Goal: Task Accomplishment & Management: Manage account settings

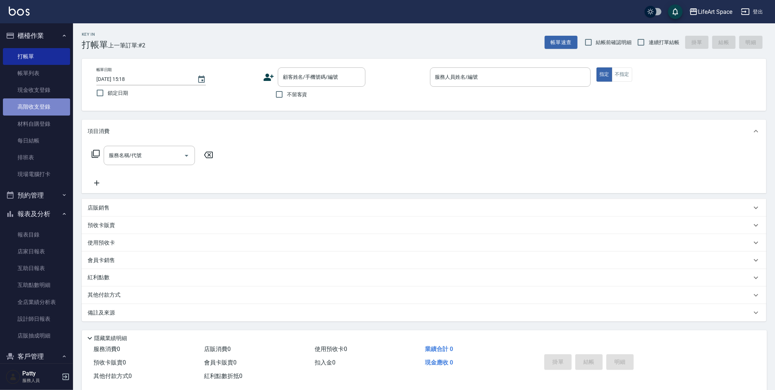
click at [46, 111] on link "高階收支登錄" at bounding box center [36, 107] width 67 height 17
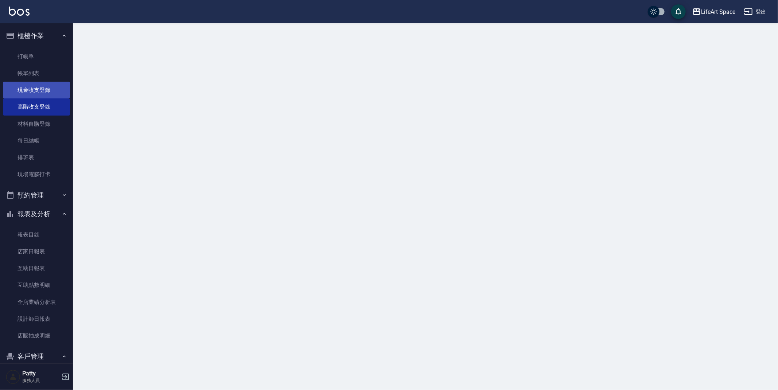
click at [55, 91] on link "現金收支登錄" at bounding box center [36, 90] width 67 height 17
click at [56, 90] on link "現金收支登錄" at bounding box center [36, 90] width 67 height 17
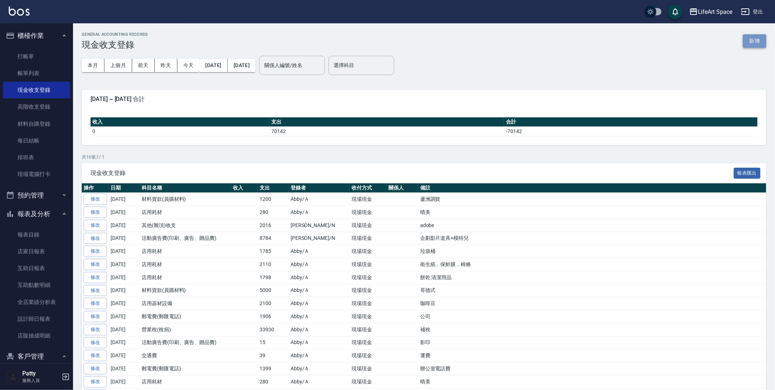
click at [755, 42] on button "新增" at bounding box center [753, 40] width 23 height 13
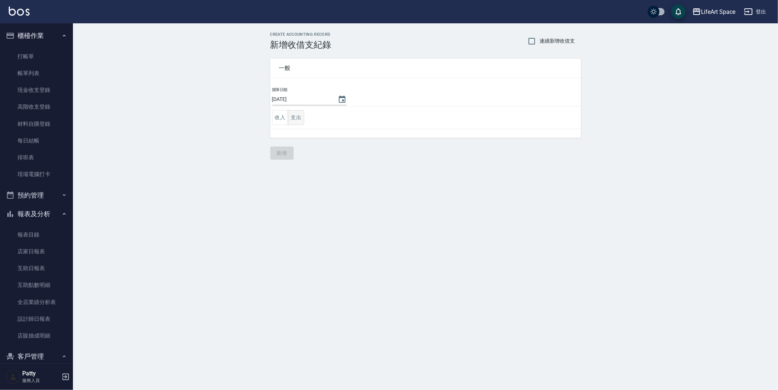
click at [295, 116] on button "支出" at bounding box center [296, 117] width 16 height 15
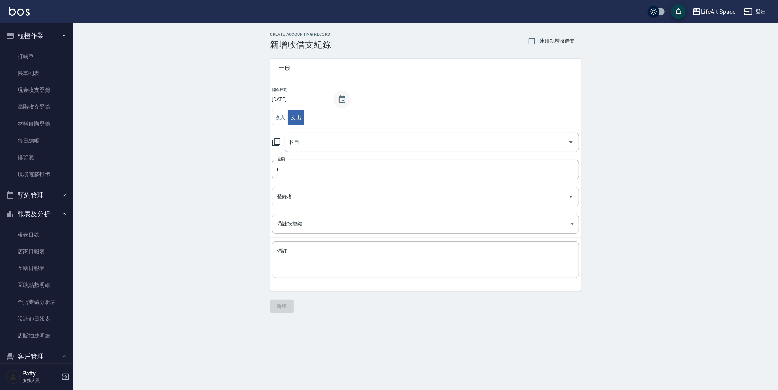
click at [343, 95] on button "Choose date, selected date is 2025-08-19" at bounding box center [342, 100] width 18 height 18
click at [362, 173] on button "16" at bounding box center [359, 174] width 13 height 13
type input "[DATE]"
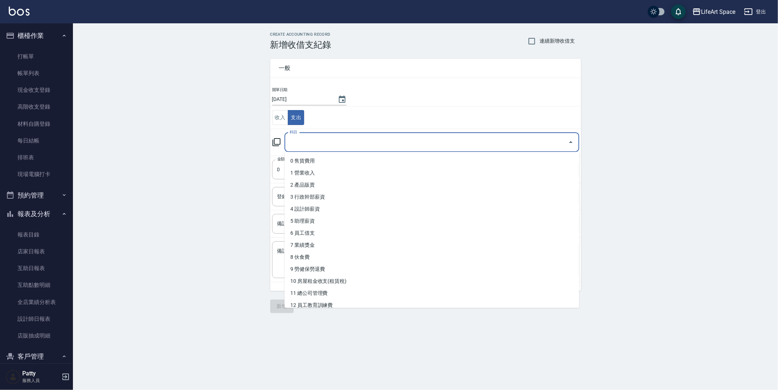
click at [320, 146] on input "科目" at bounding box center [426, 142] width 277 height 13
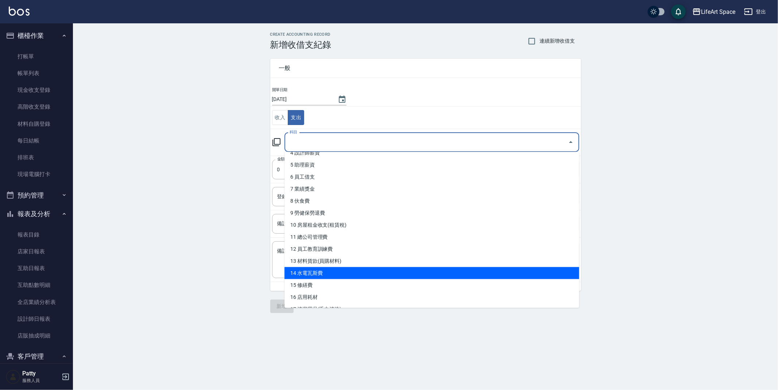
scroll to position [58, 0]
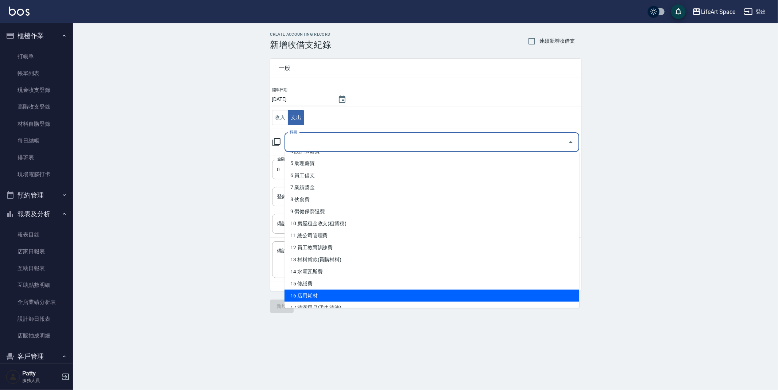
click at [330, 294] on li "16 店用耗材" at bounding box center [432, 296] width 295 height 12
type input "16 店用耗材"
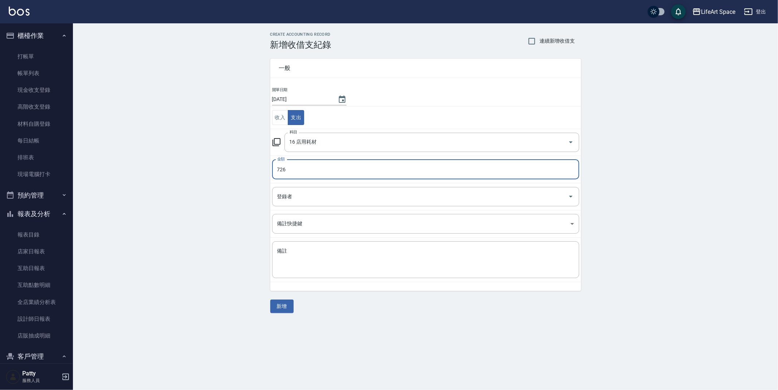
type input "725"
click at [359, 191] on input "登錄者" at bounding box center [420, 196] width 290 height 13
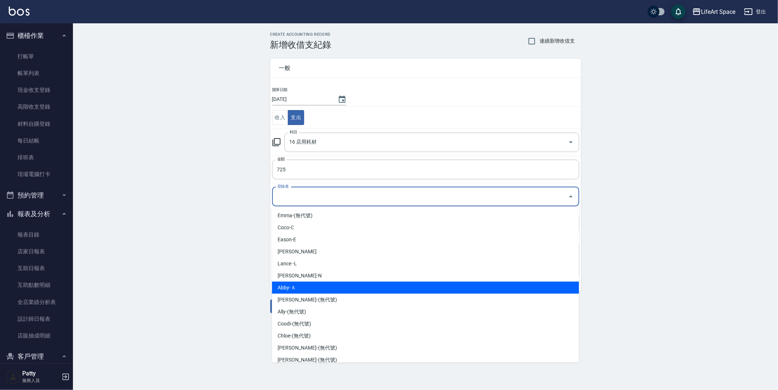
click at [307, 288] on li "Abby-Ａ" at bounding box center [425, 288] width 307 height 12
type input "Abby-Ａ"
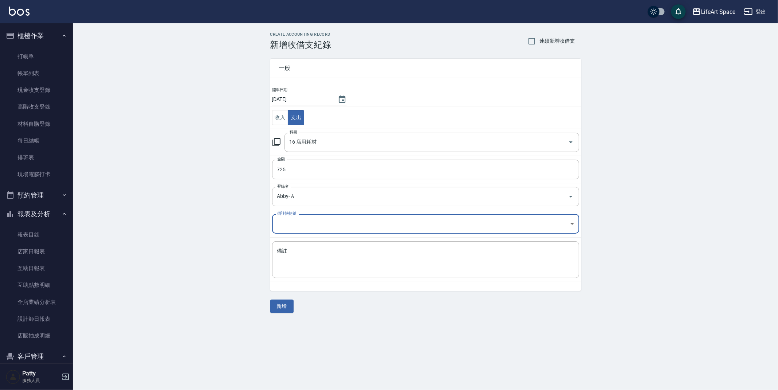
click at [324, 238] on td "備註 x 備註" at bounding box center [425, 260] width 311 height 45
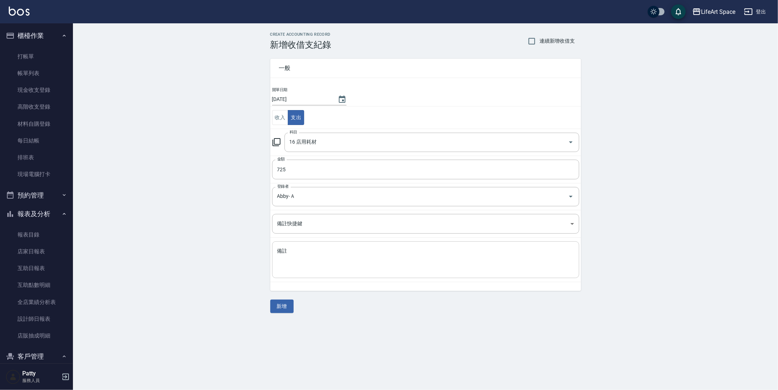
click at [324, 248] on textarea "備註" at bounding box center [425, 260] width 297 height 25
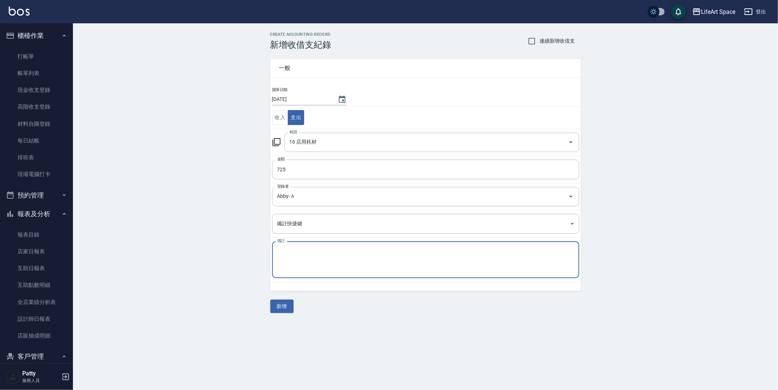
type textarea "c"
type textarea "ㄑ"
click at [279, 251] on textarea "雙氧" at bounding box center [425, 260] width 297 height 25
type textarea "晴美 雙氧"
click at [290, 302] on button "新增" at bounding box center [281, 306] width 23 height 13
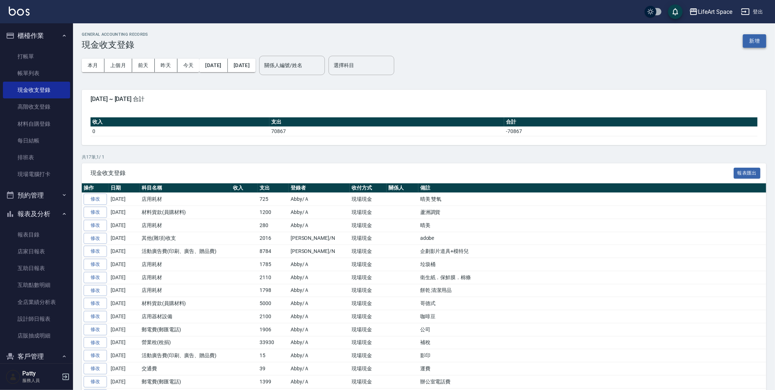
click at [753, 40] on button "新增" at bounding box center [753, 40] width 23 height 13
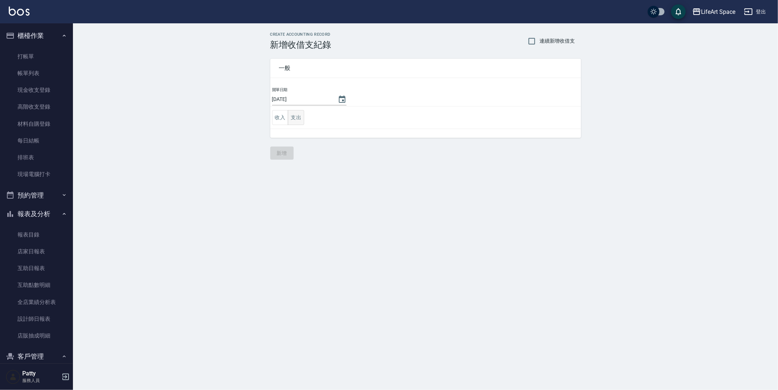
click at [301, 123] on button "支出" at bounding box center [296, 117] width 16 height 15
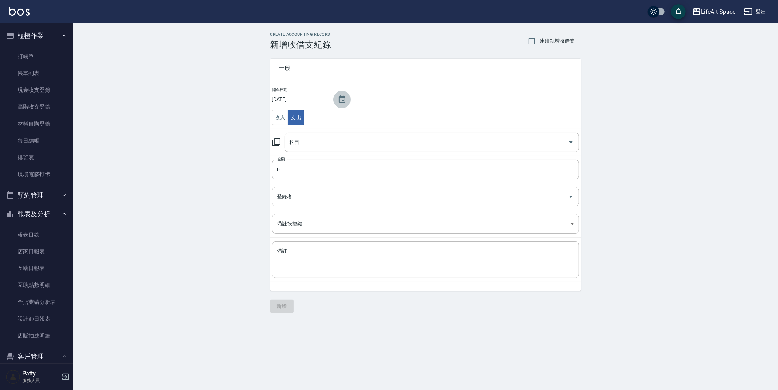
click at [338, 98] on icon "Choose date, selected date is 2025-08-19" at bounding box center [342, 99] width 9 height 9
click at [360, 169] on button "16" at bounding box center [359, 174] width 13 height 13
type input "[DATE]"
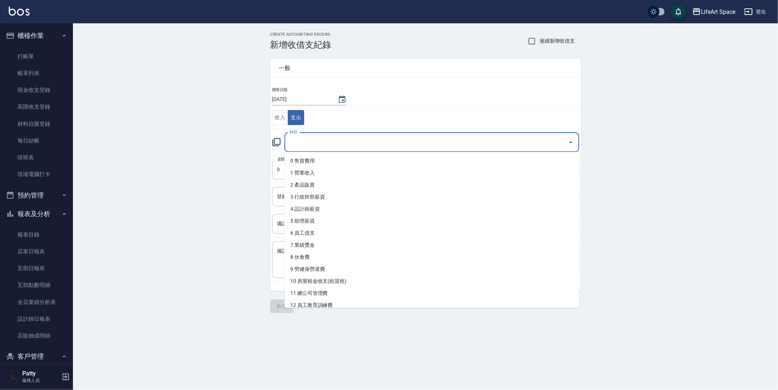
click at [293, 140] on div "科目 科目" at bounding box center [432, 142] width 295 height 19
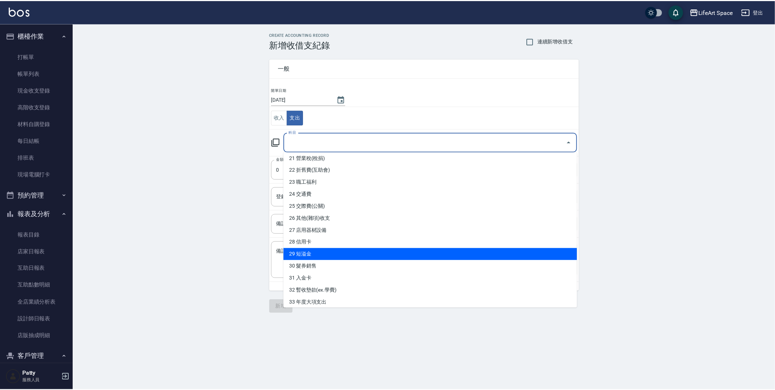
scroll to position [182, 0]
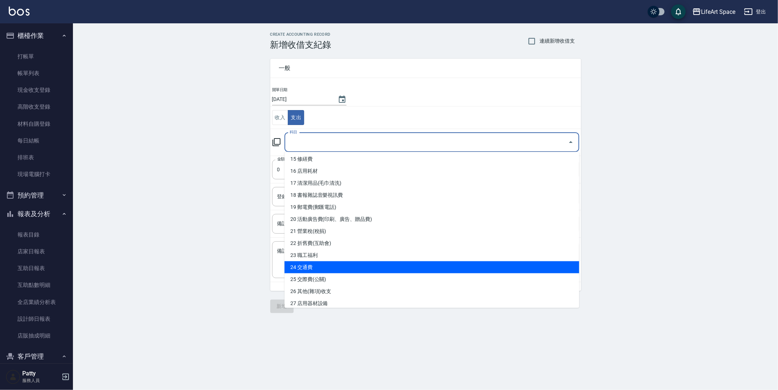
click at [329, 264] on li "24 交通費" at bounding box center [432, 268] width 295 height 12
type input "24 交通費"
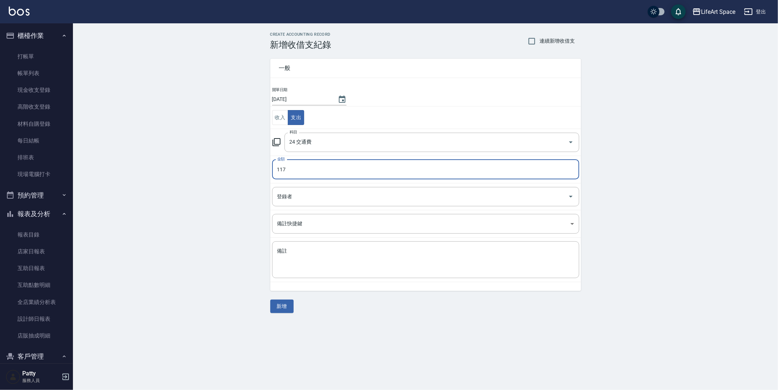
type input "116"
click at [285, 192] on input "登錄者" at bounding box center [420, 196] width 290 height 13
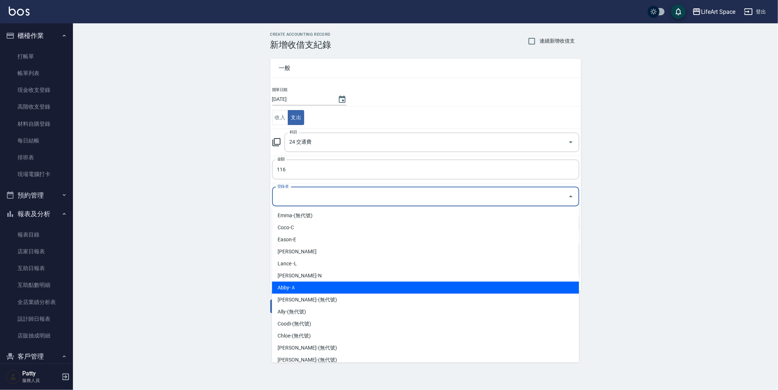
click at [311, 290] on li "Abby-Ａ" at bounding box center [425, 288] width 307 height 12
type input "Abby-Ａ"
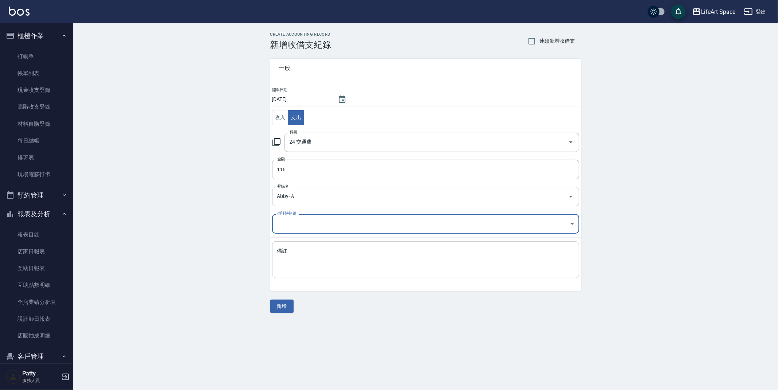
click at [316, 268] on textarea "備註" at bounding box center [425, 260] width 297 height 25
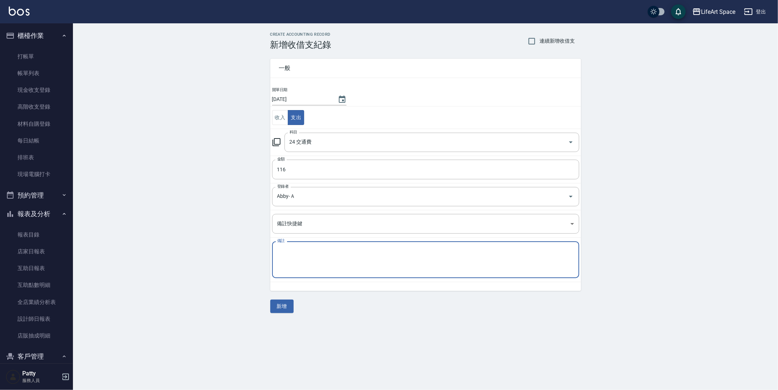
type textarea "f"
type textarea "s"
type textarea "ㄎ"
type textarea "運費"
click at [277, 305] on button "新增" at bounding box center [281, 306] width 23 height 13
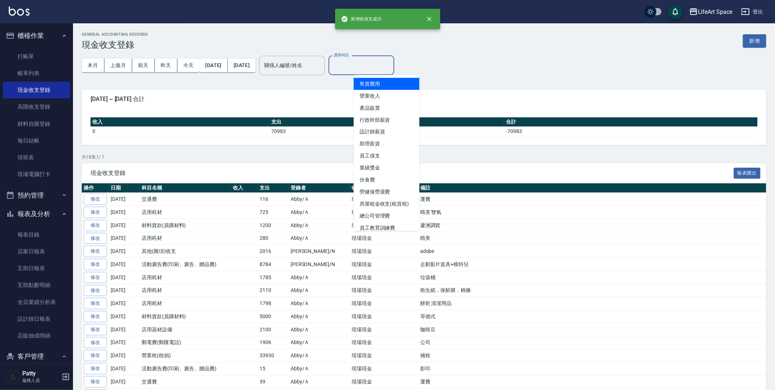
click at [381, 66] on input "選擇科目" at bounding box center [361, 65] width 59 height 13
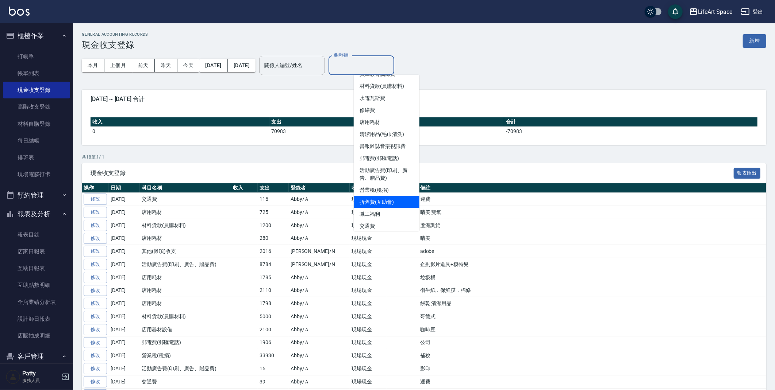
scroll to position [177, 0]
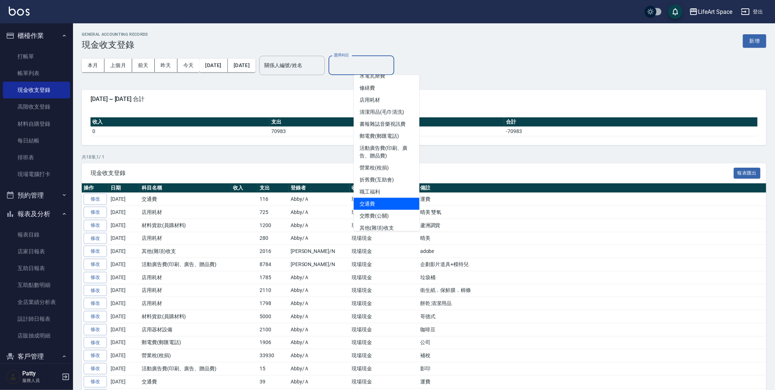
click at [395, 204] on li "交通費" at bounding box center [387, 204] width 66 height 12
type input "交通費"
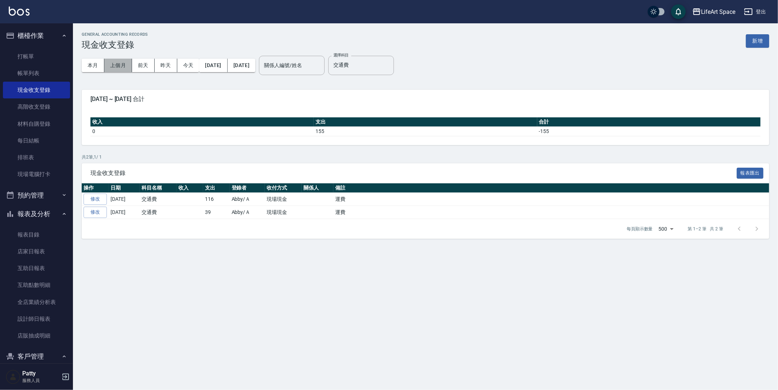
click at [123, 67] on button "上個月" at bounding box center [118, 65] width 28 height 13
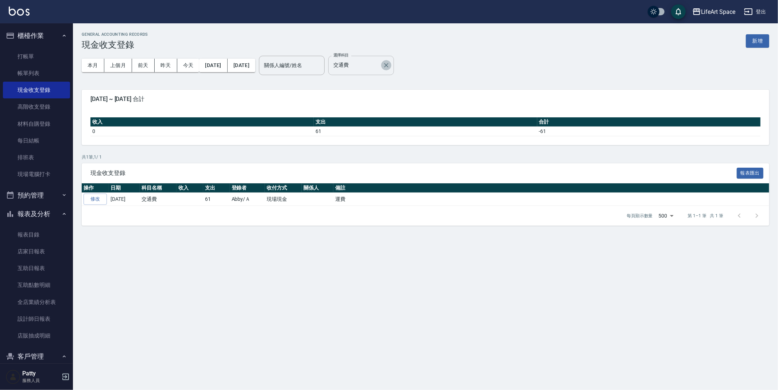
click at [390, 62] on icon "Clear" at bounding box center [386, 65] width 7 height 7
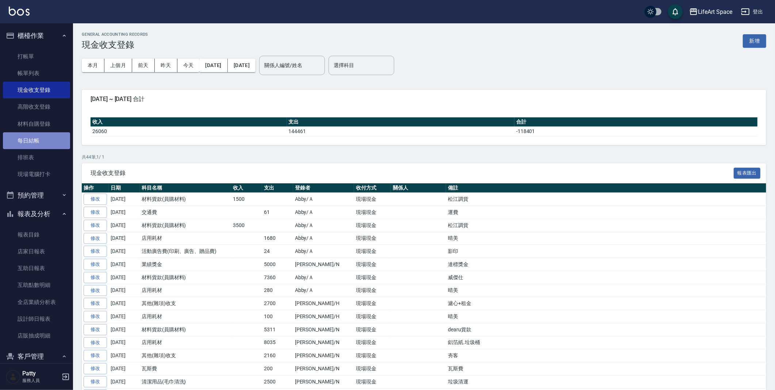
click at [43, 140] on link "每日結帳" at bounding box center [36, 140] width 67 height 17
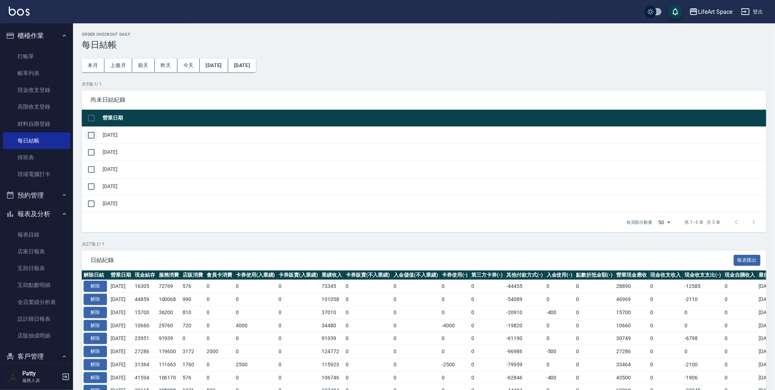
click at [90, 138] on input "checkbox" at bounding box center [91, 135] width 15 height 15
checkbox input "true"
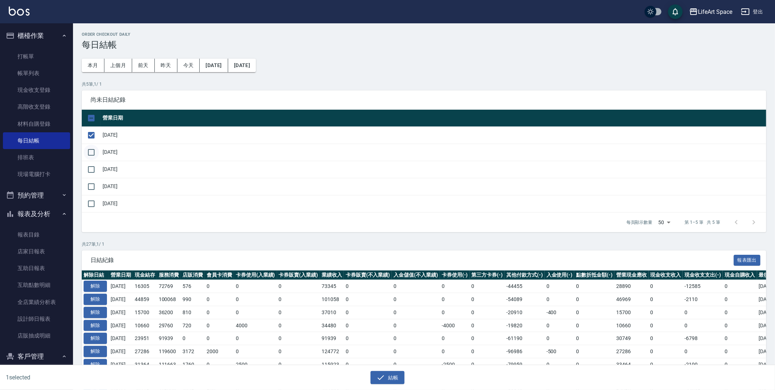
click at [88, 148] on input "checkbox" at bounding box center [91, 152] width 15 height 15
checkbox input "true"
click at [386, 377] on button "結帳" at bounding box center [387, 377] width 34 height 13
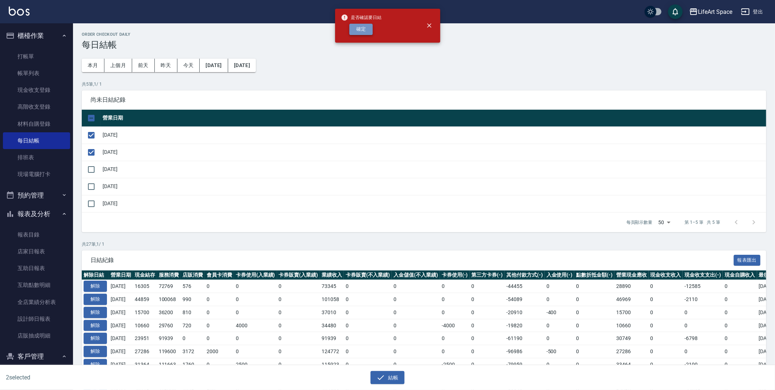
click at [363, 29] on button "確定" at bounding box center [360, 29] width 23 height 11
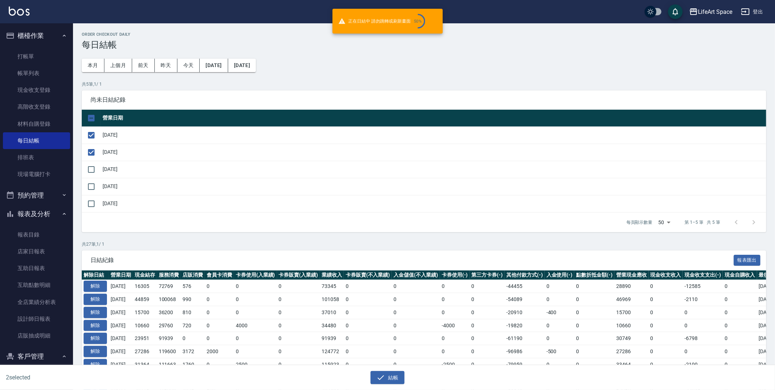
checkbox input "false"
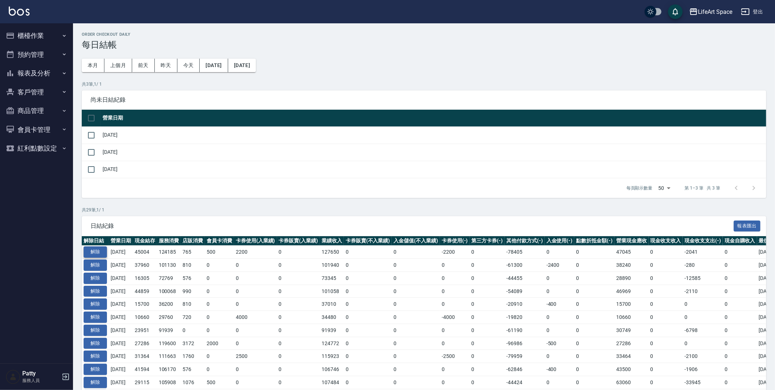
click at [99, 251] on button "解除" at bounding box center [95, 252] width 23 height 11
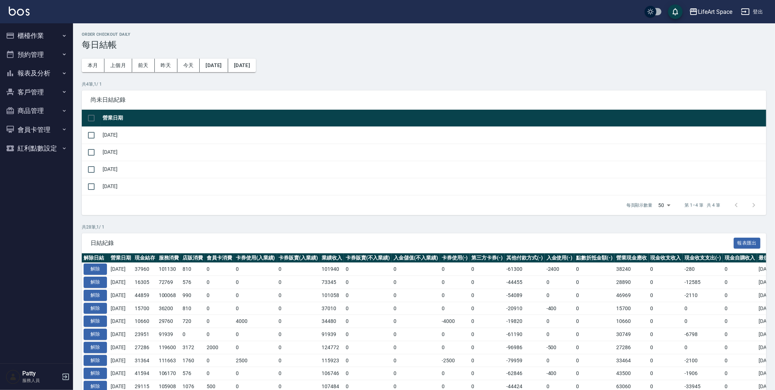
click at [25, 39] on button "櫃檯作業" at bounding box center [36, 35] width 67 height 19
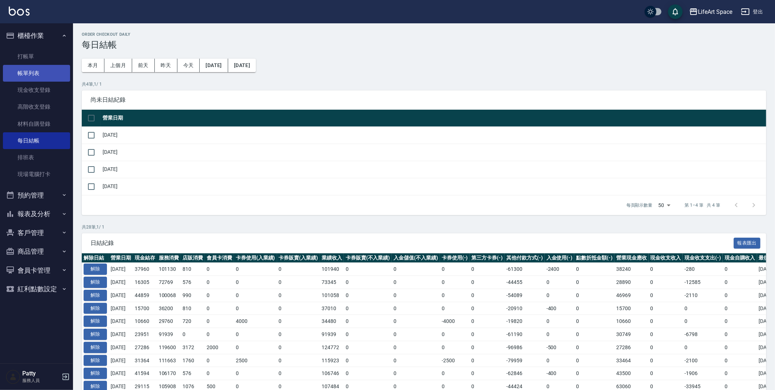
click at [39, 70] on link "帳單列表" at bounding box center [36, 73] width 67 height 17
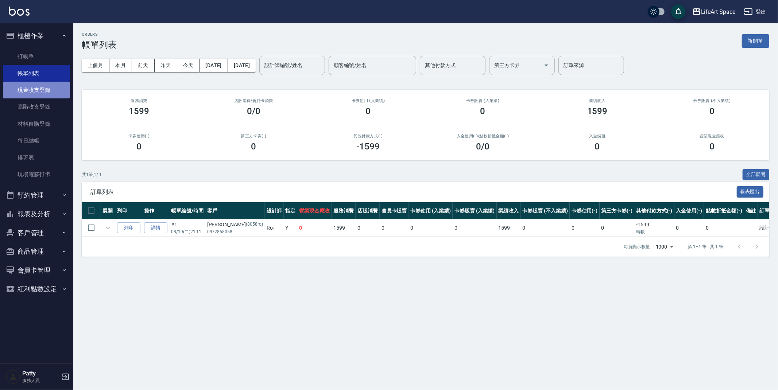
click at [31, 93] on link "現金收支登錄" at bounding box center [36, 90] width 67 height 17
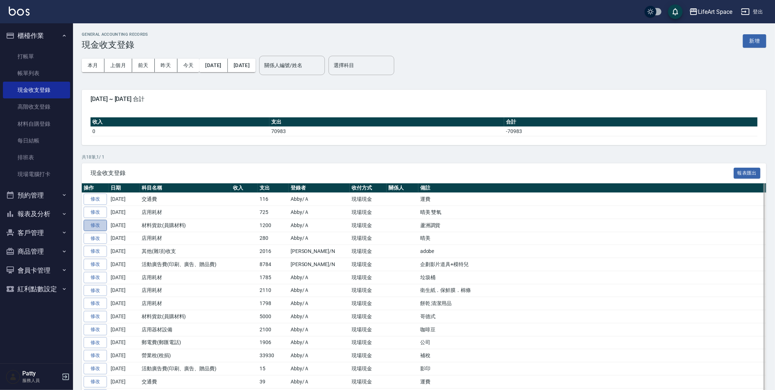
click at [99, 226] on link "修改" at bounding box center [95, 225] width 23 height 11
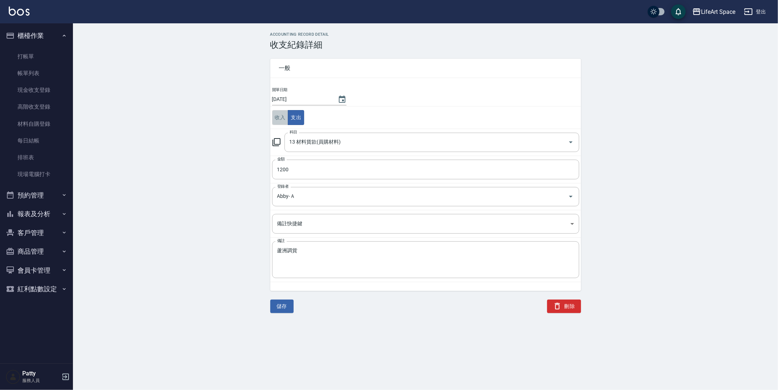
click at [285, 117] on button "收入" at bounding box center [280, 117] width 16 height 15
click at [363, 144] on input "科目" at bounding box center [426, 142] width 277 height 13
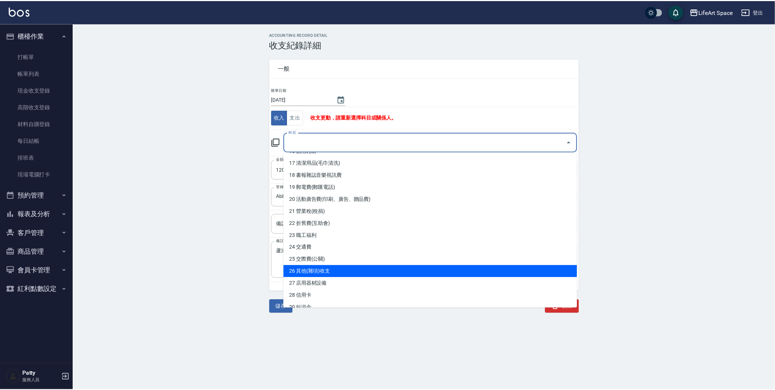
scroll to position [66, 0]
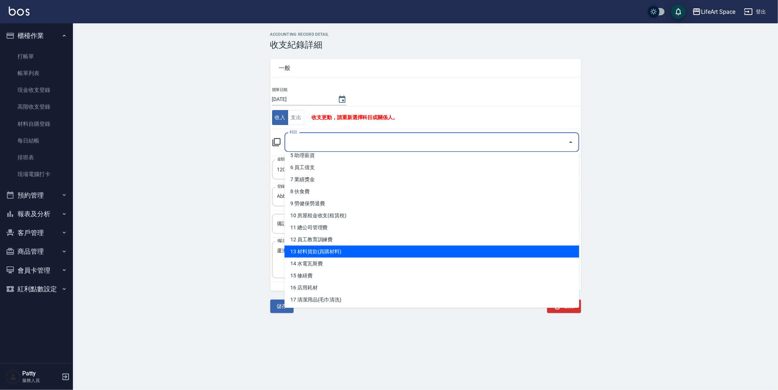
click at [336, 254] on li "13 材料貨款(員購材料)" at bounding box center [432, 252] width 295 height 12
type input "13 材料貨款(員購材料)"
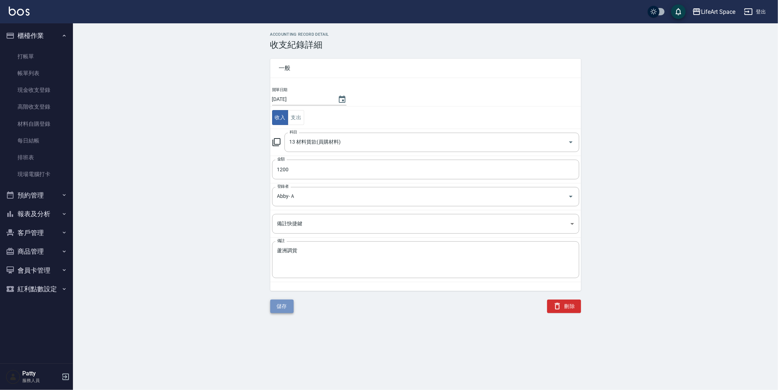
click at [287, 311] on button "儲存" at bounding box center [281, 306] width 23 height 13
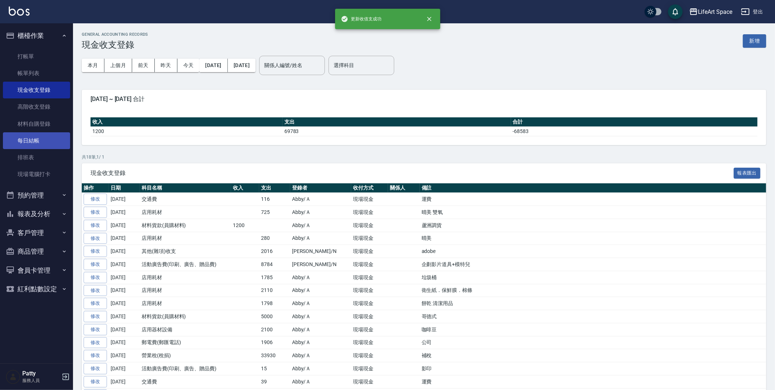
click at [55, 139] on link "每日結帳" at bounding box center [36, 140] width 67 height 17
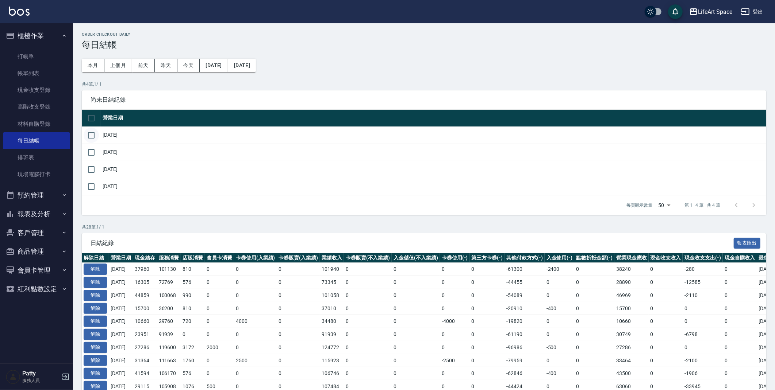
click at [87, 139] on input "checkbox" at bounding box center [91, 135] width 15 height 15
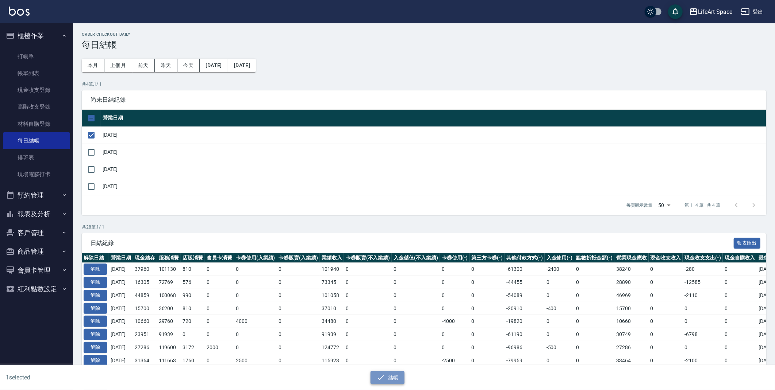
click at [399, 377] on button "結帳" at bounding box center [387, 377] width 34 height 13
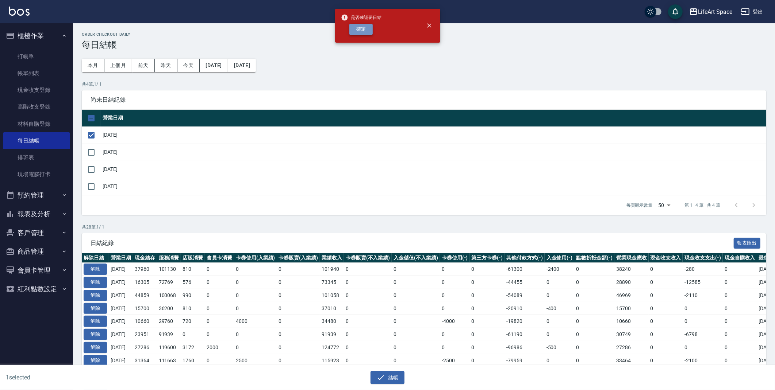
click at [356, 29] on button "確定" at bounding box center [360, 29] width 23 height 11
checkbox input "false"
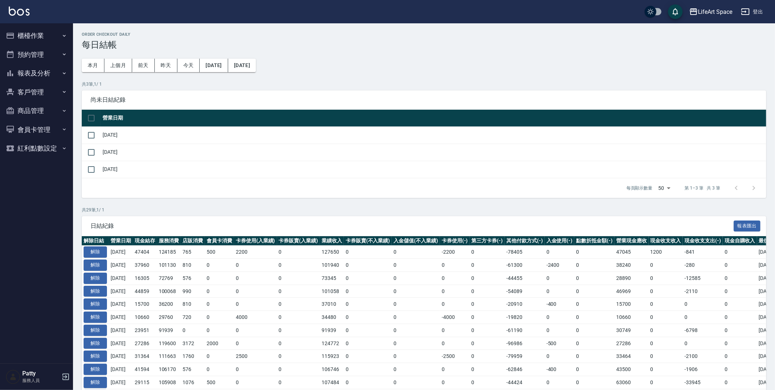
click at [16, 28] on button "櫃檯作業" at bounding box center [36, 35] width 67 height 19
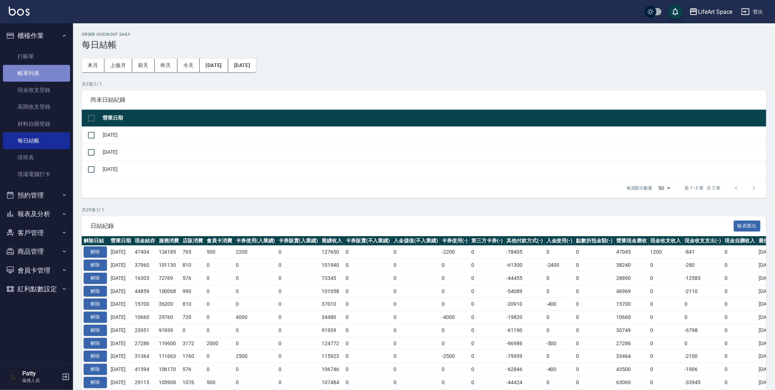
click at [46, 69] on link "帳單列表" at bounding box center [36, 73] width 67 height 17
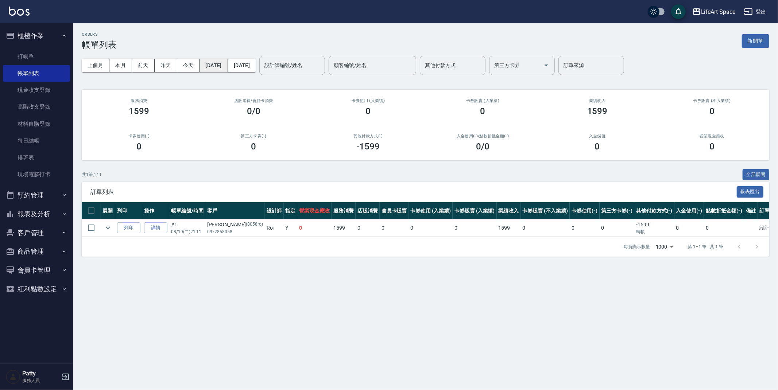
click at [223, 68] on button "[DATE]" at bounding box center [214, 65] width 28 height 13
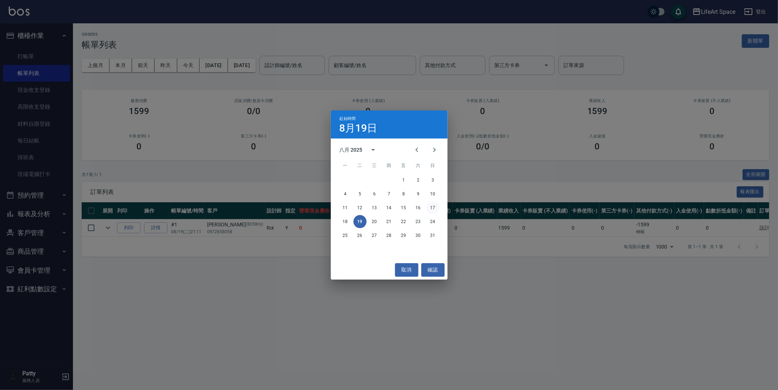
click at [429, 207] on button "17" at bounding box center [433, 207] width 13 height 13
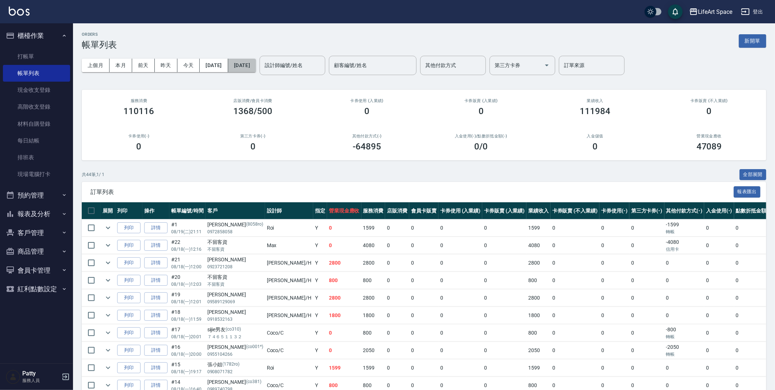
click at [256, 66] on button "[DATE]" at bounding box center [242, 65] width 28 height 13
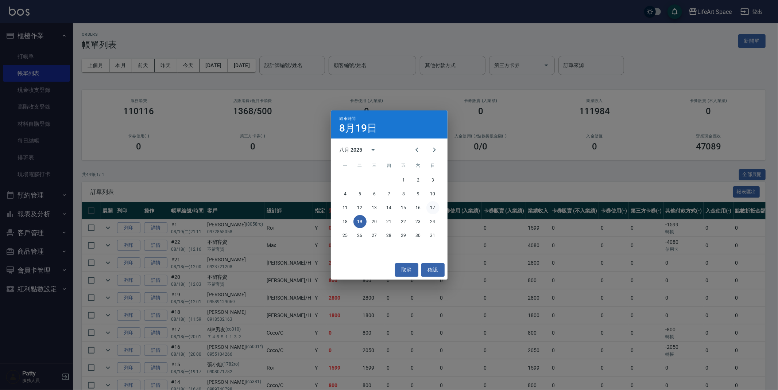
click at [433, 207] on button "17" at bounding box center [433, 207] width 13 height 13
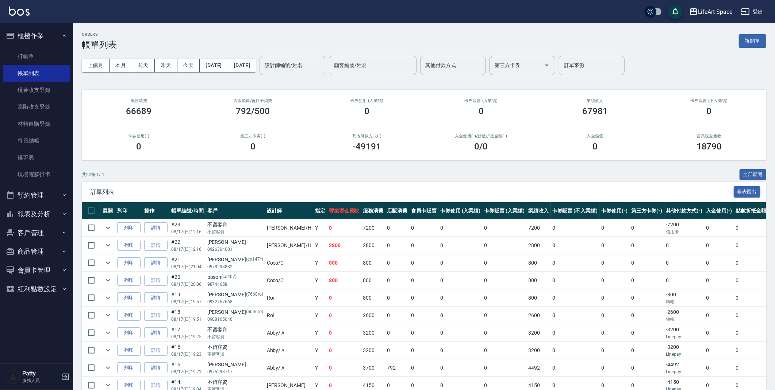
click at [321, 72] on div "設計師編號/姓名" at bounding box center [292, 65] width 66 height 19
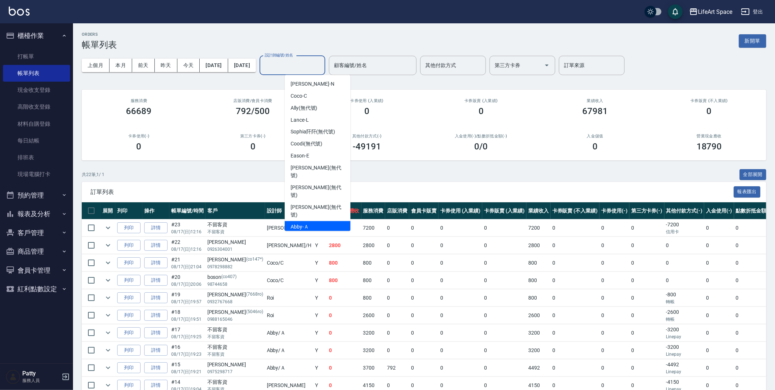
click at [330, 221] on div "Abby -Ａ" at bounding box center [318, 227] width 66 height 12
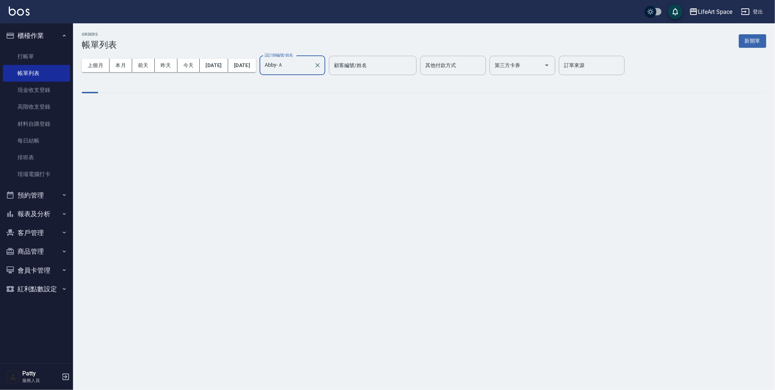
type input "Abby-Ａ"
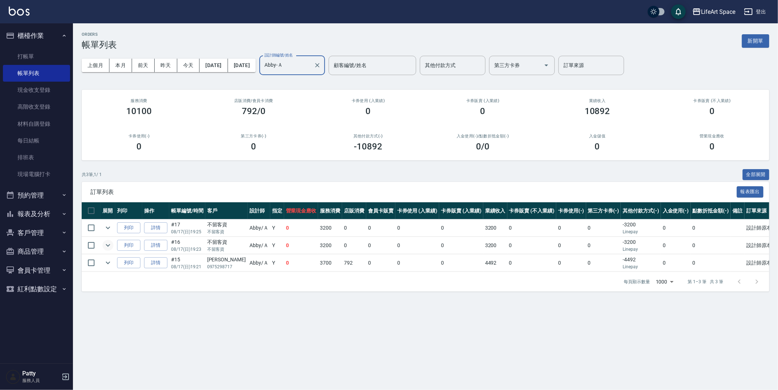
click at [103, 242] on button "expand row" at bounding box center [108, 245] width 11 height 11
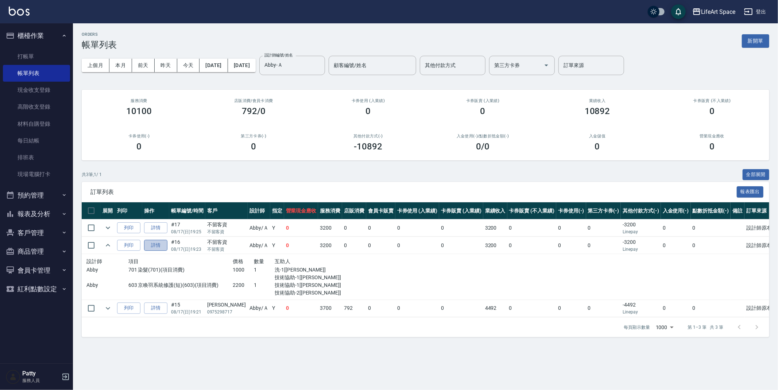
click at [160, 245] on link "詳情" at bounding box center [155, 245] width 23 height 11
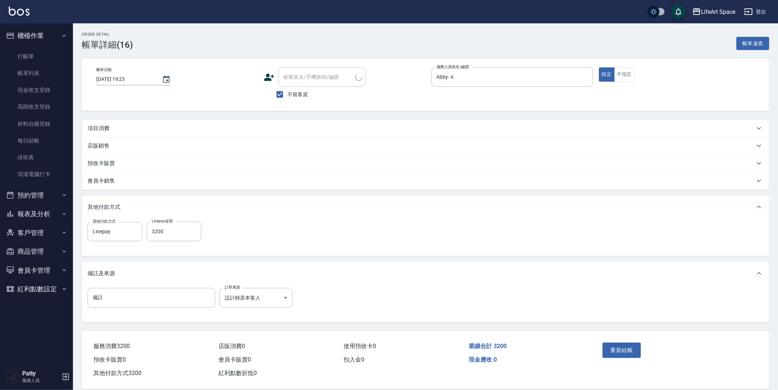
type input "2025/08/17 19:23"
checkbox input "true"
type input "Abby-Ａ"
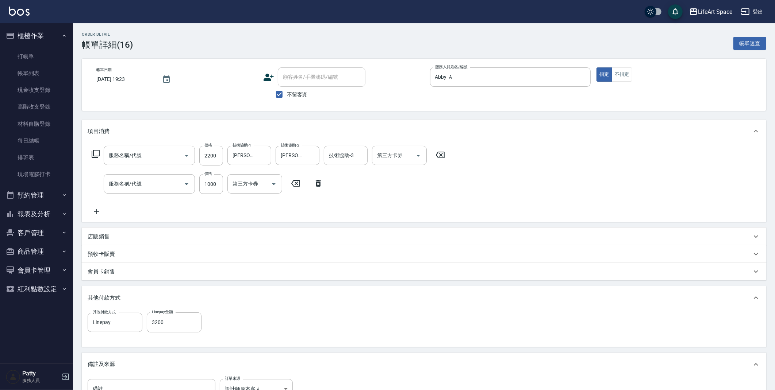
type input "603 京喚羽系統修護(短)(603)"
type input "701 染髮(701)"
click at [221, 156] on input "2200" at bounding box center [211, 156] width 24 height 20
type input "0"
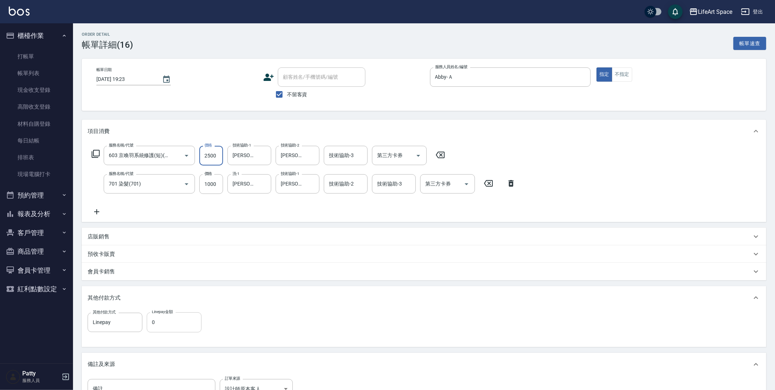
type input "2500"
click at [163, 320] on input "0" at bounding box center [174, 323] width 55 height 20
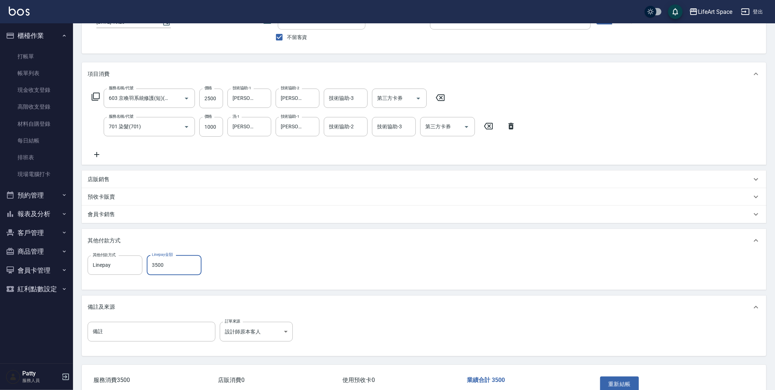
scroll to position [101, 0]
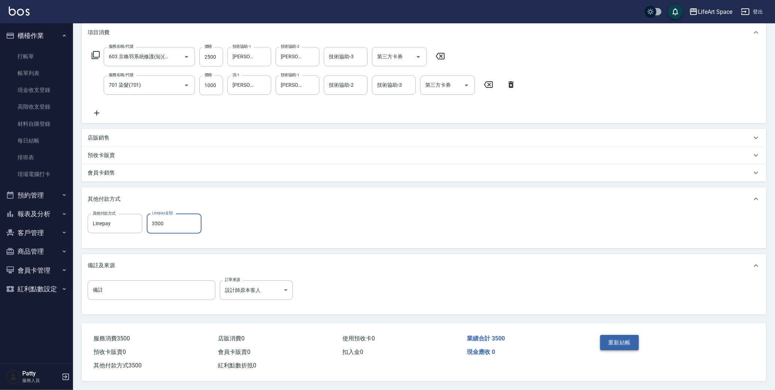
type input "3500"
click at [614, 339] on button "重新結帳" at bounding box center [619, 342] width 39 height 15
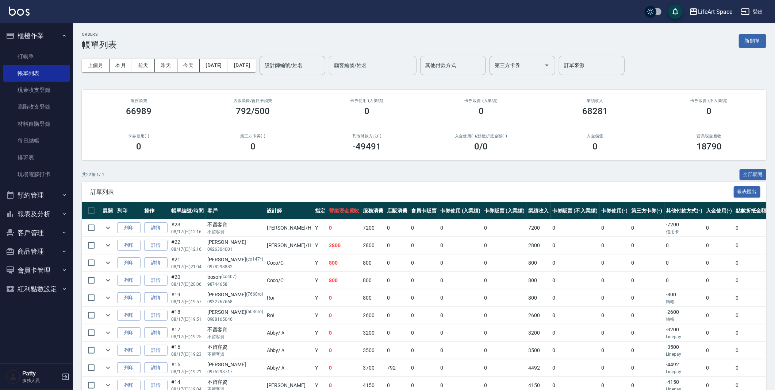
click at [416, 72] on div "顧客編號/姓名" at bounding box center [373, 65] width 88 height 19
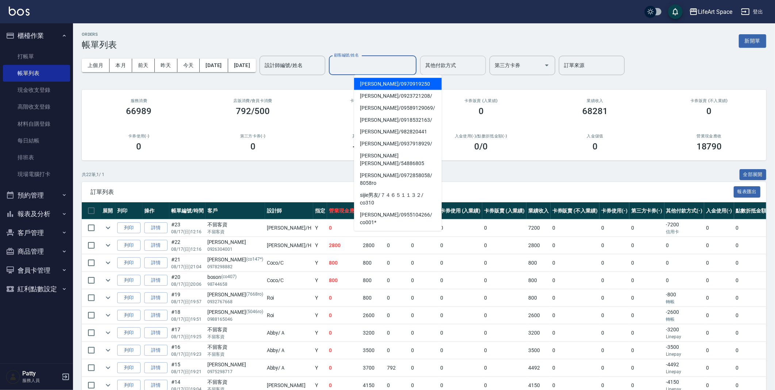
click at [486, 57] on div "其他付款方式" at bounding box center [453, 65] width 66 height 19
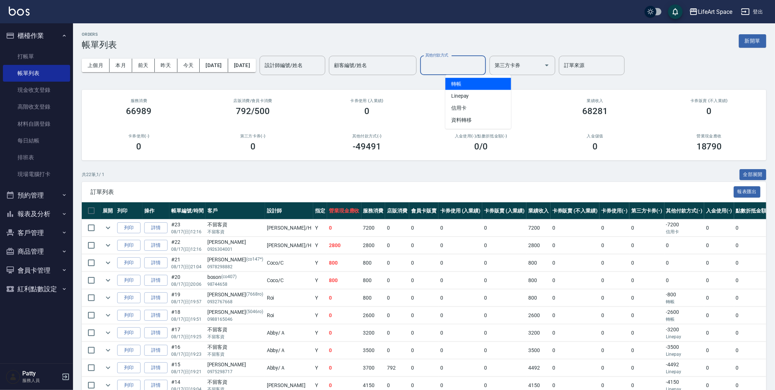
click at [485, 80] on span "轉帳" at bounding box center [478, 84] width 66 height 12
type input "轉帳"
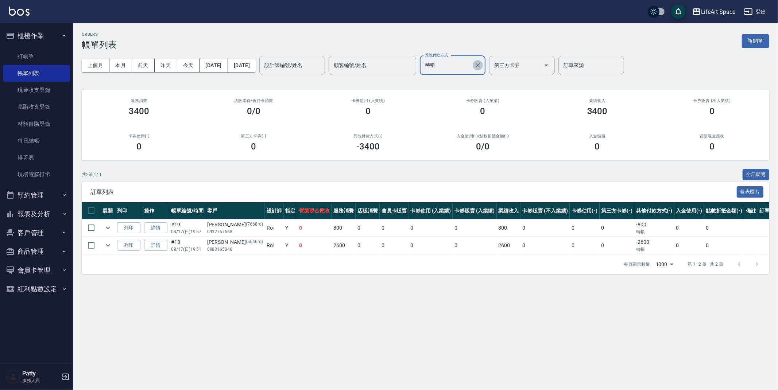
click at [482, 68] on icon "Clear" at bounding box center [477, 65] width 7 height 7
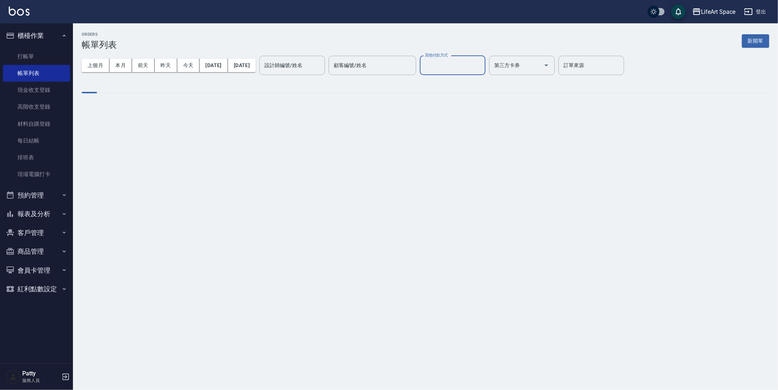
click at [482, 70] on input "其他付款方式" at bounding box center [452, 65] width 59 height 13
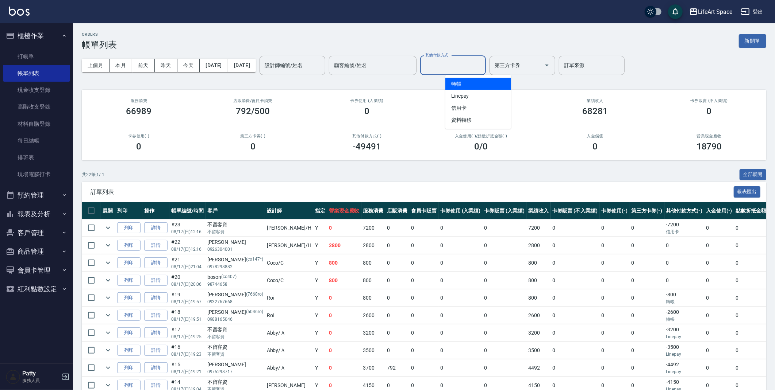
click at [482, 71] on input "其他付款方式" at bounding box center [452, 65] width 59 height 13
click at [482, 64] on input "其他付款方式" at bounding box center [452, 65] width 59 height 13
click at [486, 93] on span "Linepay" at bounding box center [478, 96] width 66 height 12
type input "Linepay"
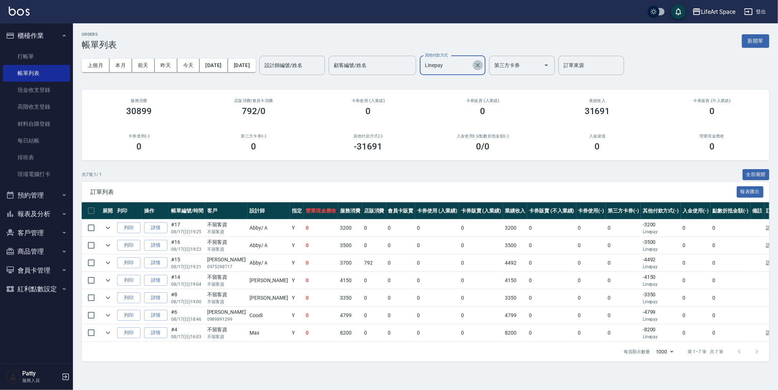
click at [482, 62] on icon "Clear" at bounding box center [477, 65] width 7 height 7
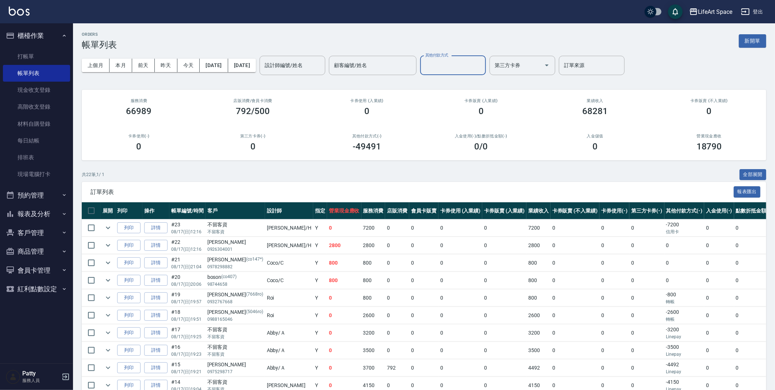
click at [480, 57] on div "其他付款方式" at bounding box center [453, 65] width 66 height 19
click at [483, 106] on span "信用卡" at bounding box center [478, 108] width 66 height 12
type input "信用卡"
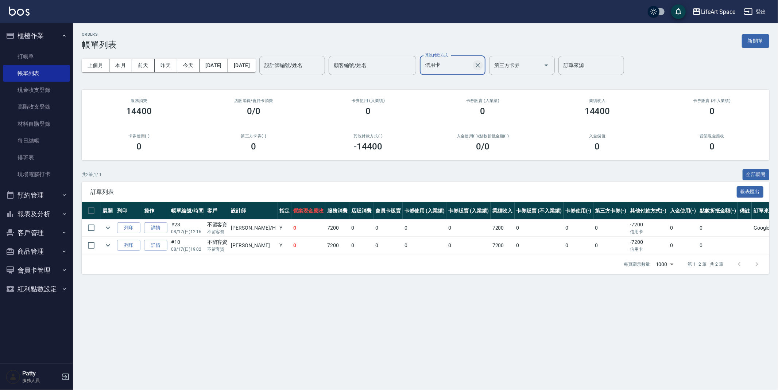
click at [482, 67] on icon "Clear" at bounding box center [477, 65] width 7 height 7
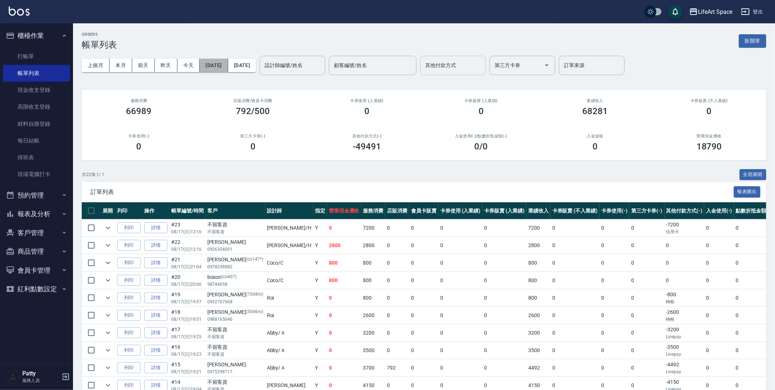
click at [228, 66] on button "[DATE]" at bounding box center [214, 65] width 28 height 13
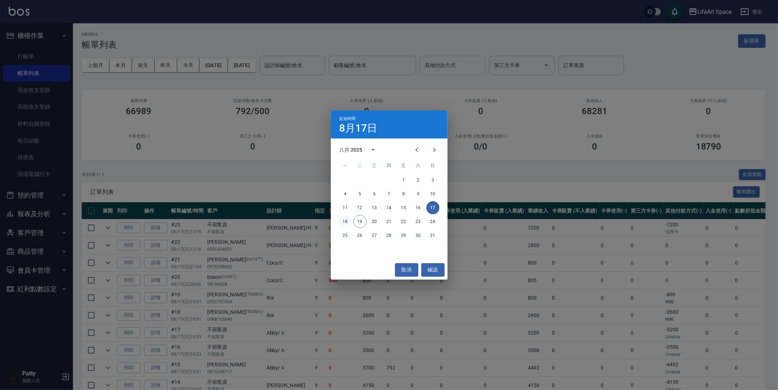
click at [349, 223] on button "18" at bounding box center [345, 221] width 13 height 13
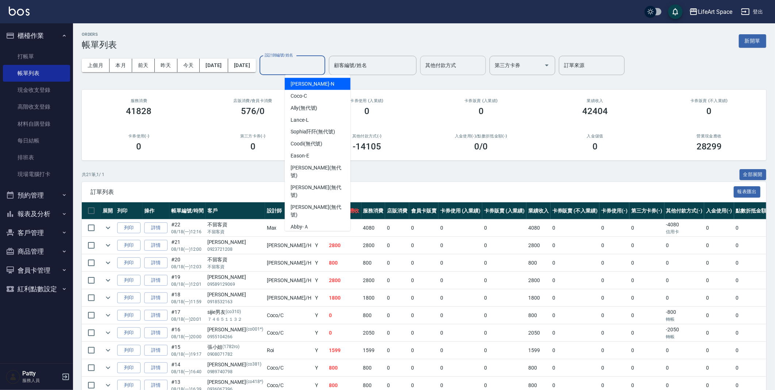
click at [315, 67] on input "設計師編號/姓名" at bounding box center [292, 65] width 59 height 13
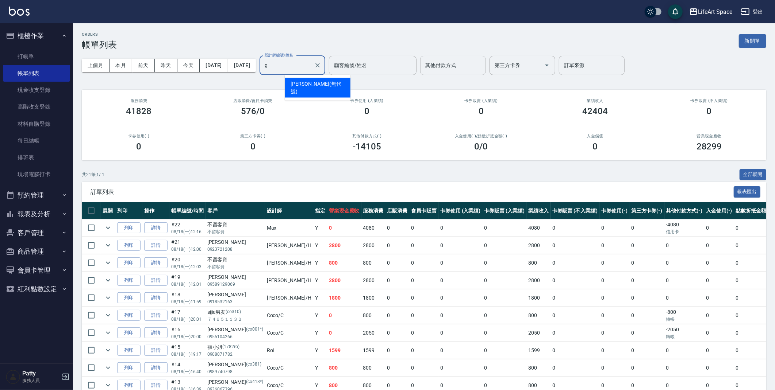
click at [339, 85] on div "Gina (無代號)" at bounding box center [318, 88] width 66 height 20
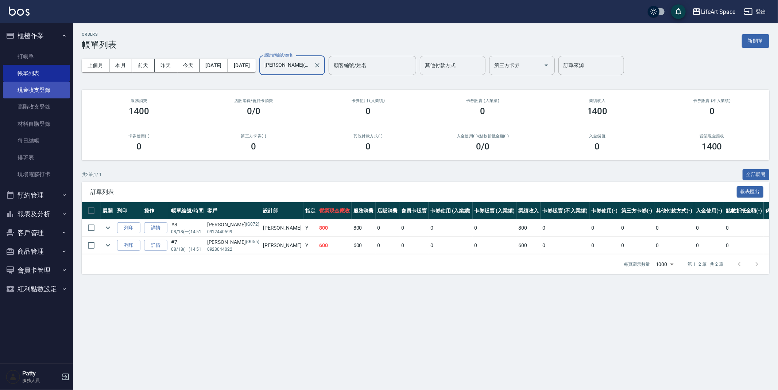
type input "Gina(無代號)"
click at [43, 92] on link "現金收支登錄" at bounding box center [36, 90] width 67 height 17
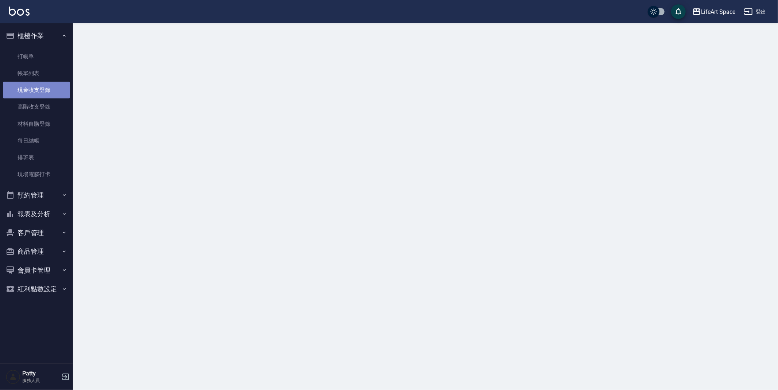
click at [43, 92] on link "現金收支登錄" at bounding box center [36, 90] width 67 height 17
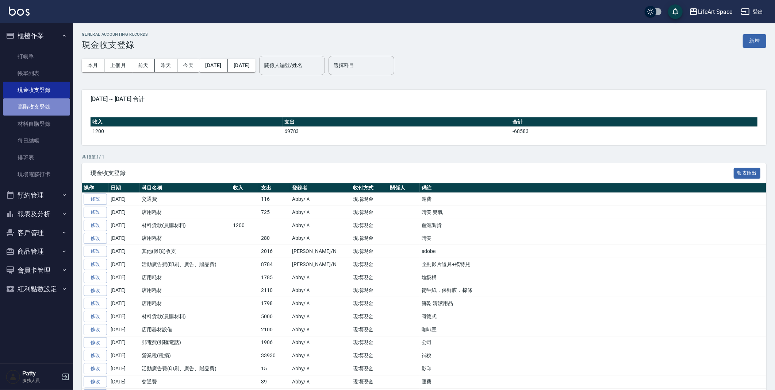
click at [33, 106] on link "高階收支登錄" at bounding box center [36, 107] width 67 height 17
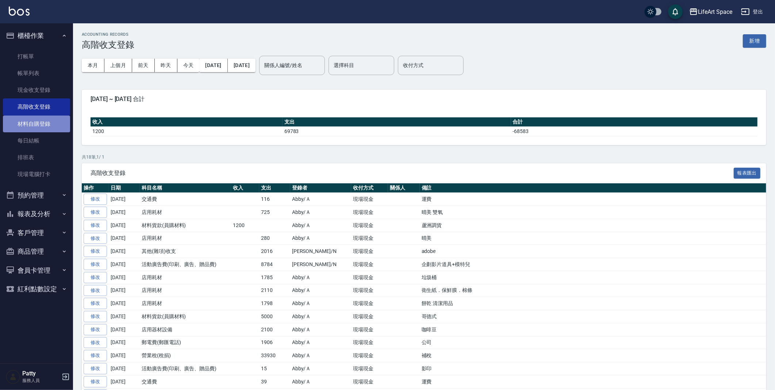
click at [43, 129] on link "材料自購登錄" at bounding box center [36, 124] width 67 height 17
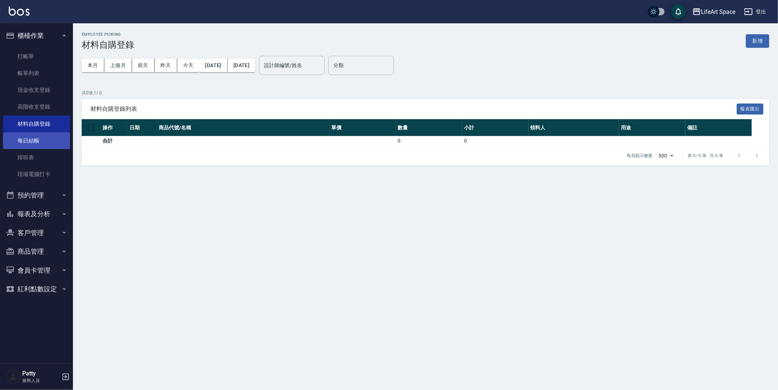
click at [38, 144] on link "每日結帳" at bounding box center [36, 140] width 67 height 17
click at [38, 143] on link "每日結帳" at bounding box center [36, 140] width 67 height 17
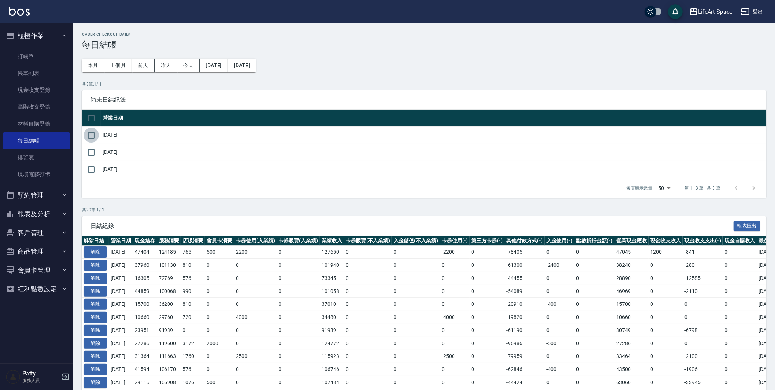
click at [95, 138] on input "checkbox" at bounding box center [91, 135] width 15 height 15
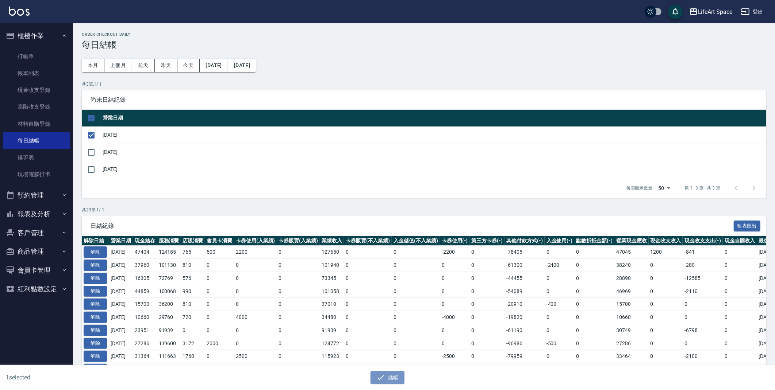
drag, startPoint x: 391, startPoint y: 376, endPoint x: 393, endPoint y: 369, distance: 7.7
click at [391, 377] on button "結帳" at bounding box center [387, 377] width 34 height 13
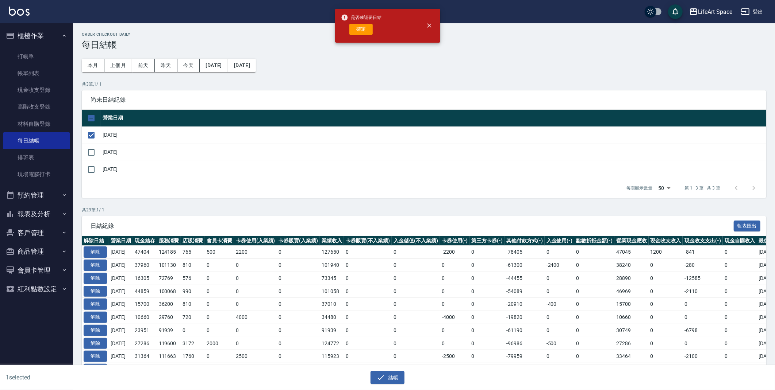
click at [326, 28] on div "Order checkout daily 每日結帳 本月 上個月 前天 昨天 今天 2025/07/19 2025/08/19 共 3 筆, 1 / 1 尚未…" at bounding box center [424, 342] width 702 height 639
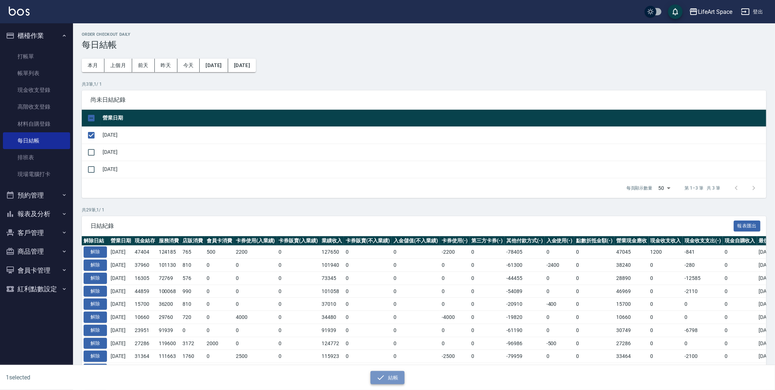
click at [398, 378] on button "結帳" at bounding box center [387, 377] width 34 height 13
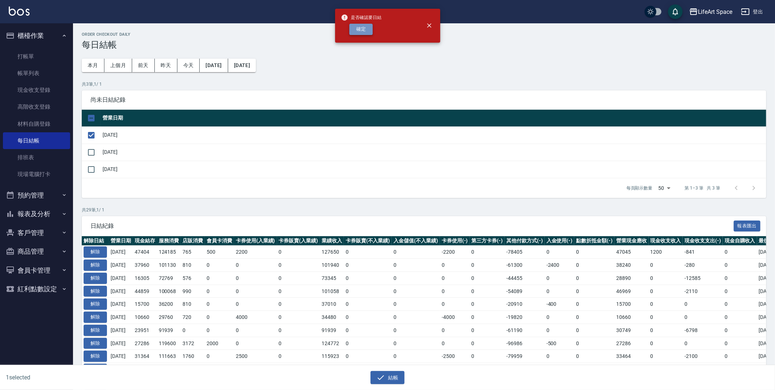
click at [356, 31] on button "確定" at bounding box center [360, 29] width 23 height 11
checkbox input "false"
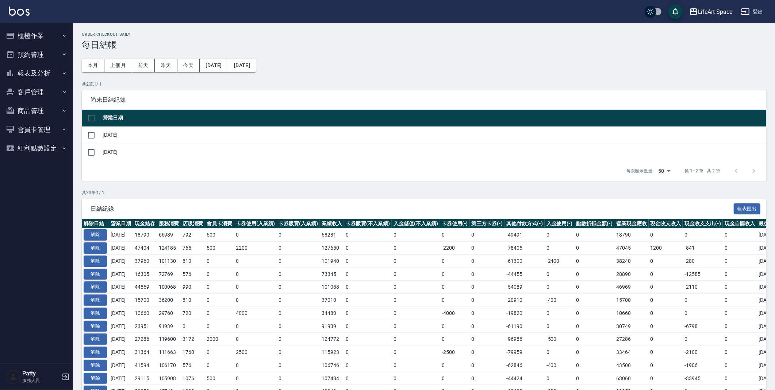
click at [30, 35] on button "櫃檯作業" at bounding box center [36, 35] width 67 height 19
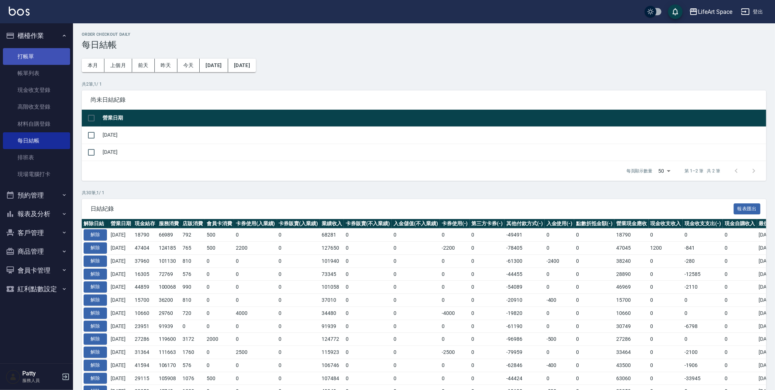
click at [38, 54] on link "打帳單" at bounding box center [36, 56] width 67 height 17
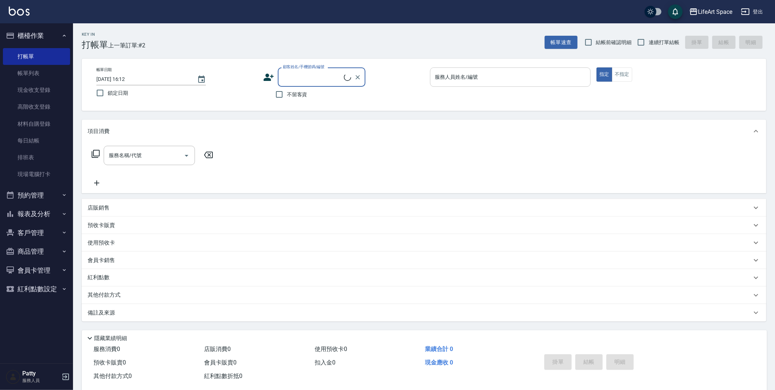
click at [508, 75] on input "服務人員姓名/編號" at bounding box center [510, 77] width 154 height 13
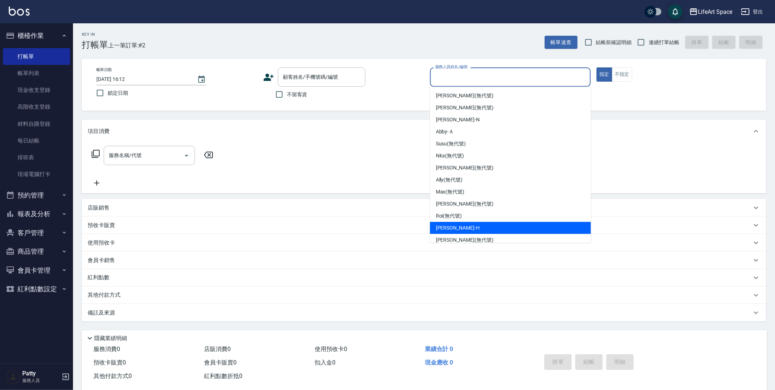
click at [453, 229] on span "[PERSON_NAME]" at bounding box center [458, 228] width 44 height 8
type input "[PERSON_NAME]"
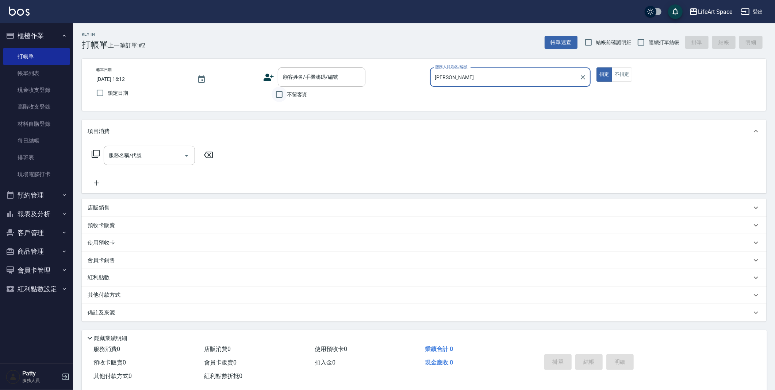
click at [283, 96] on input "不留客資" at bounding box center [278, 94] width 15 height 15
checkbox input "true"
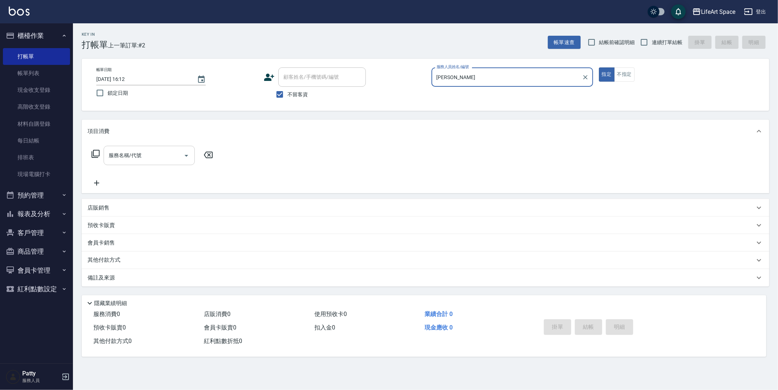
click at [139, 157] on div "服務名稱/代號 服務名稱/代號" at bounding box center [149, 155] width 91 height 19
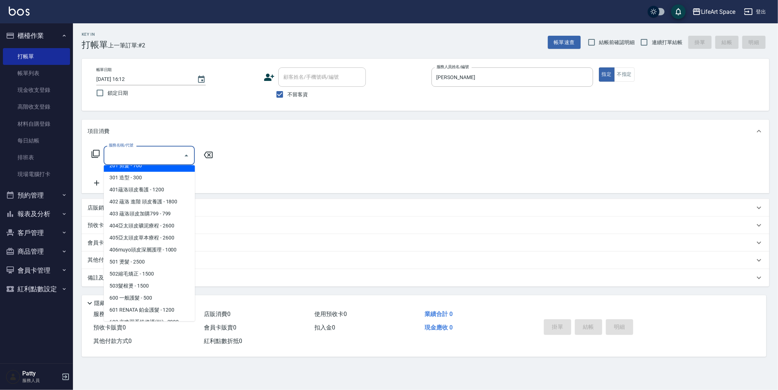
scroll to position [114, 0]
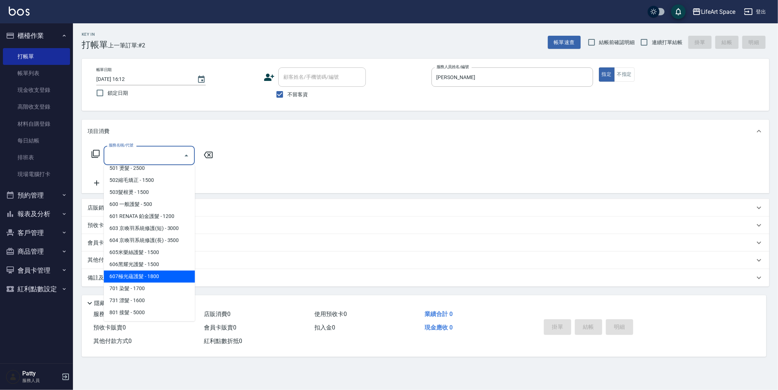
click at [143, 281] on span "607極光蘊護髮 - 1800" at bounding box center [149, 277] width 91 height 12
type input "607極光蘊護髮(607)"
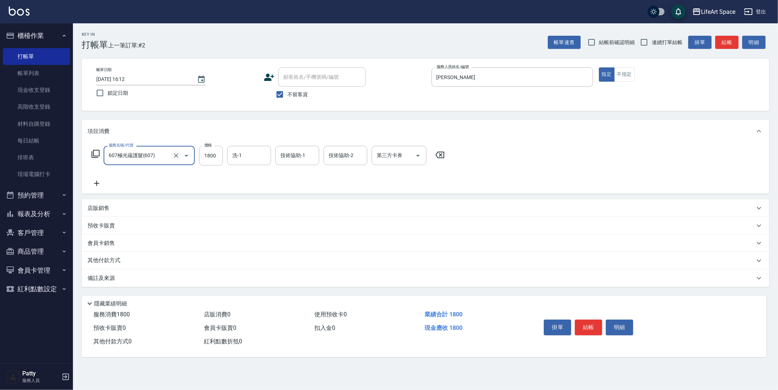
click at [177, 155] on icon "Clear" at bounding box center [176, 156] width 4 height 4
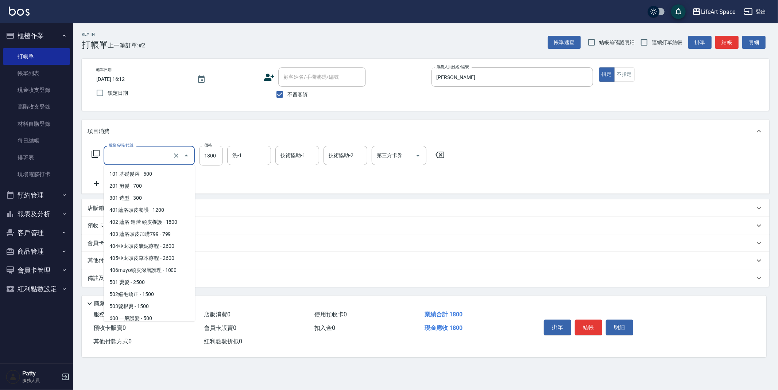
click at [159, 157] on input "服務名稱/代號" at bounding box center [139, 155] width 64 height 13
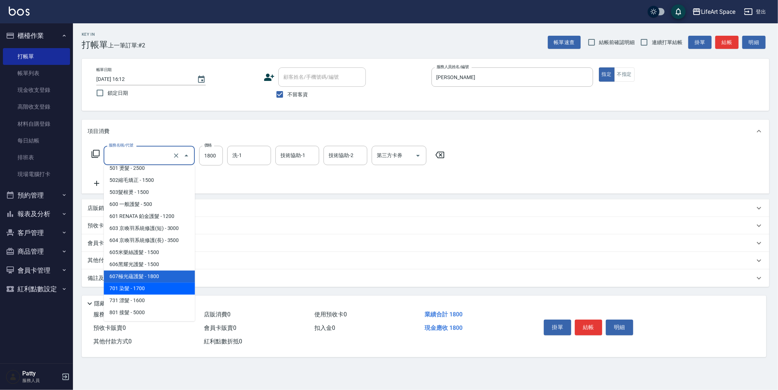
click at [143, 292] on span "701 染髮 - 1700" at bounding box center [149, 289] width 91 height 12
type input "701 染髮(701)"
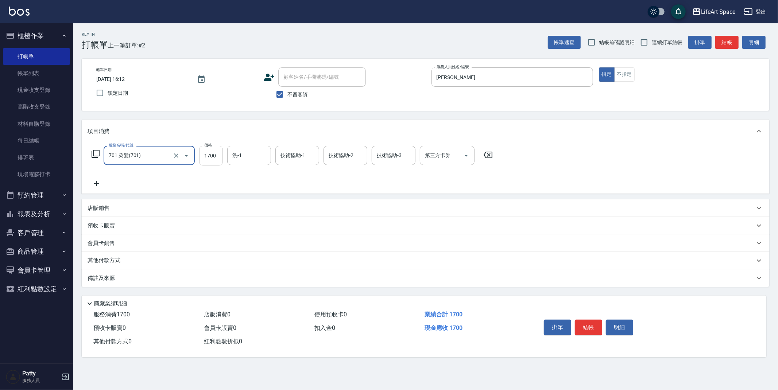
click at [216, 160] on input "1700" at bounding box center [211, 156] width 24 height 20
type input "2500"
click at [98, 183] on icon at bounding box center [96, 183] width 5 height 5
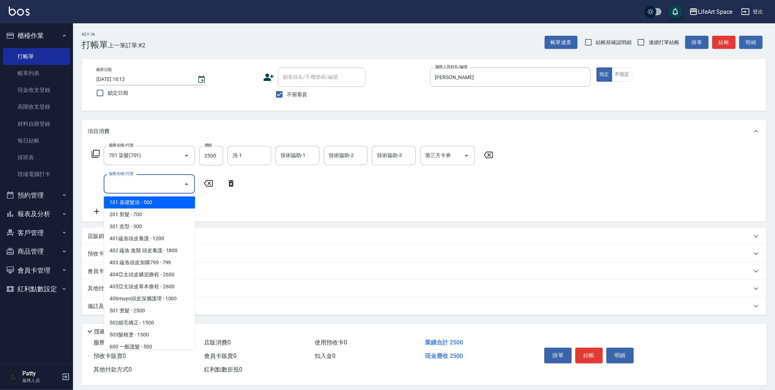
click at [146, 184] on input "服務名稱/代號" at bounding box center [144, 184] width 74 height 13
type input "d"
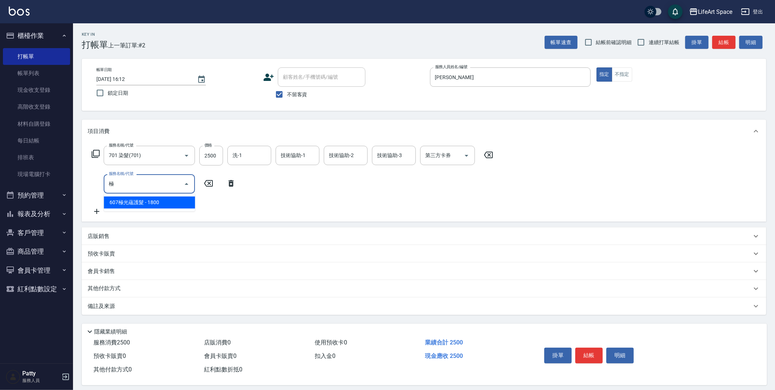
click at [160, 200] on span "607極光蘊護髮 - 1800" at bounding box center [149, 203] width 91 height 12
type input "607極光蘊護髮(607)"
click at [216, 189] on input "1800" at bounding box center [211, 184] width 24 height 20
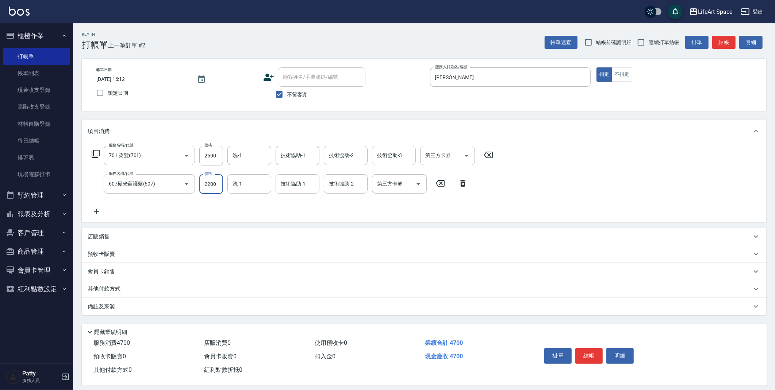
type input "2200"
click at [160, 306] on div "備註及來源" at bounding box center [420, 307] width 664 height 8
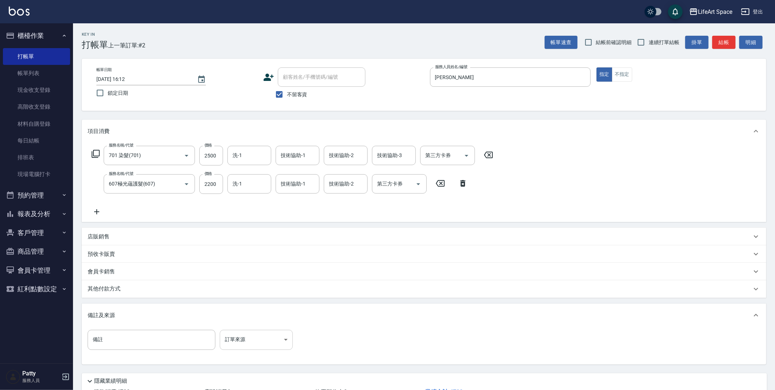
click at [258, 336] on body "LifeArt Space 登出 櫃檯作業 打帳單 帳單列表 現金收支登錄 高階收支登錄 材料自購登錄 每日結帳 排班表 現場電腦打卡 預約管理 預約管理 單…" at bounding box center [387, 222] width 775 height 444
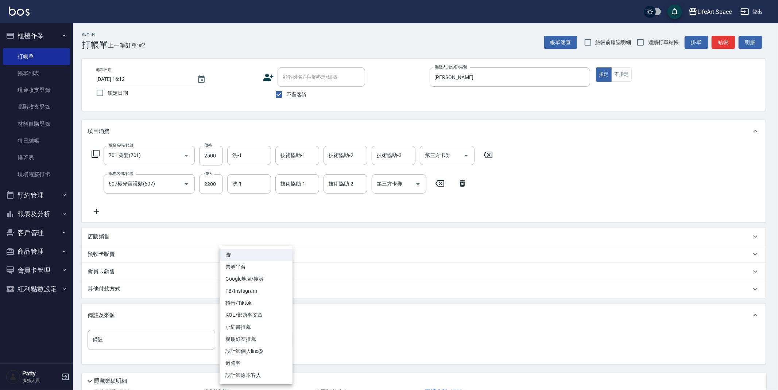
click at [259, 375] on li "設計師原本客人" at bounding box center [256, 376] width 73 height 12
type input "設計師原本客人"
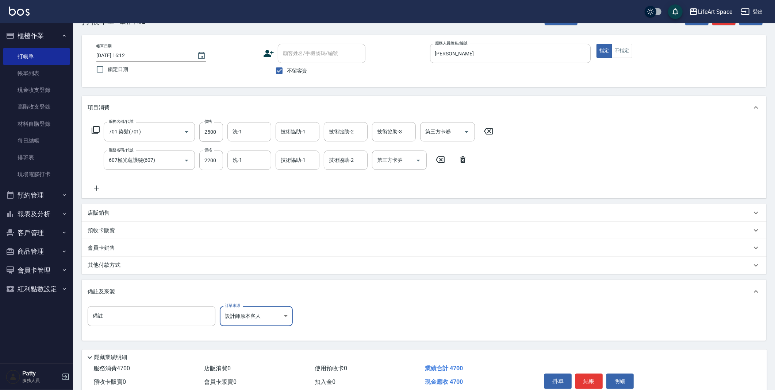
scroll to position [56, 0]
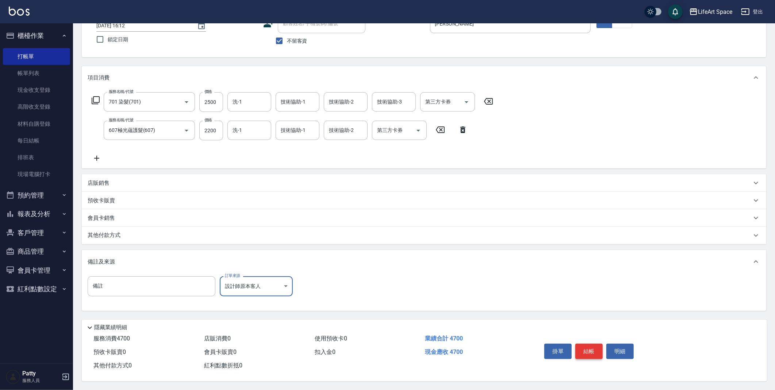
click at [585, 354] on button "結帳" at bounding box center [588, 351] width 27 height 15
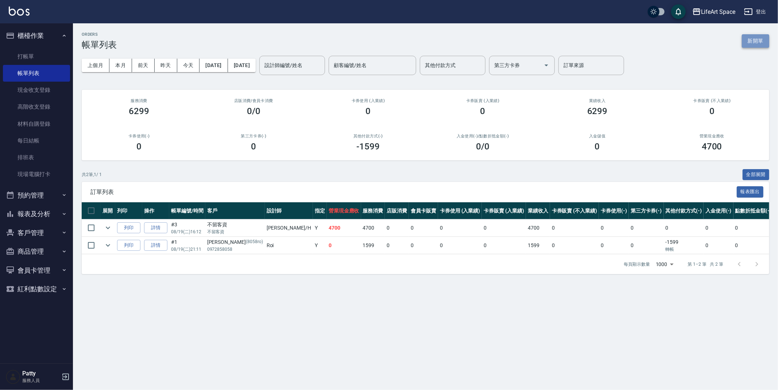
click at [759, 41] on button "新開單" at bounding box center [755, 40] width 27 height 13
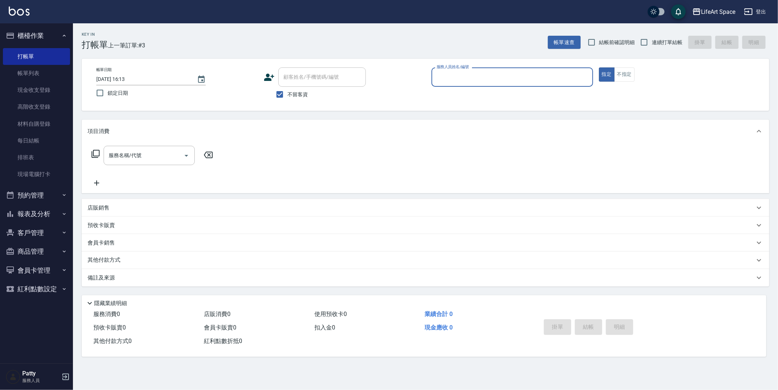
click at [562, 74] on input "服務人員姓名/編號" at bounding box center [512, 77] width 155 height 13
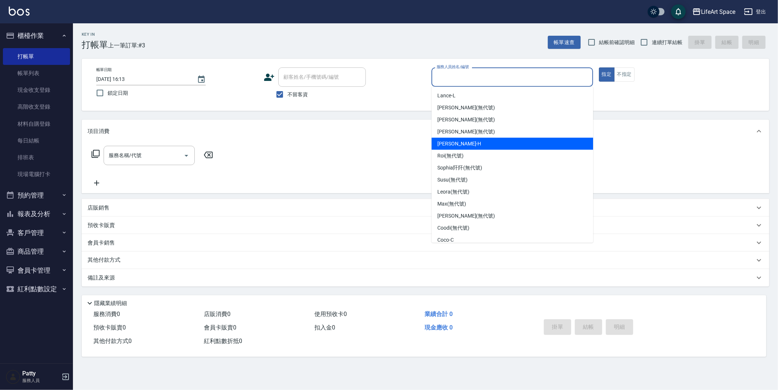
click at [489, 144] on div "[PERSON_NAME]" at bounding box center [513, 144] width 162 height 12
type input "[PERSON_NAME]"
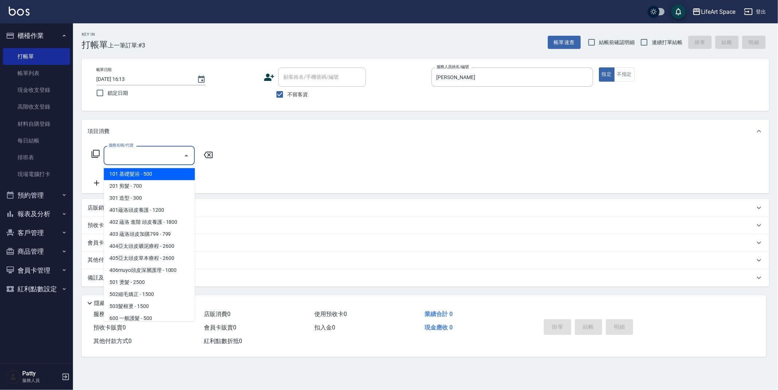
click at [146, 154] on input "服務名稱/代號" at bounding box center [144, 155] width 74 height 13
click at [147, 186] on span "201 剪髮 - 700" at bounding box center [149, 186] width 91 height 12
type input "201 剪髮(201)"
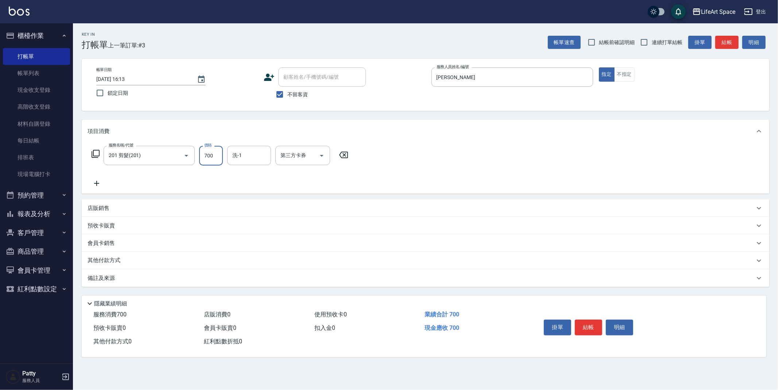
click at [212, 162] on input "700" at bounding box center [211, 156] width 24 height 20
type input "600"
click at [104, 205] on p "店販銷售" at bounding box center [99, 209] width 22 height 8
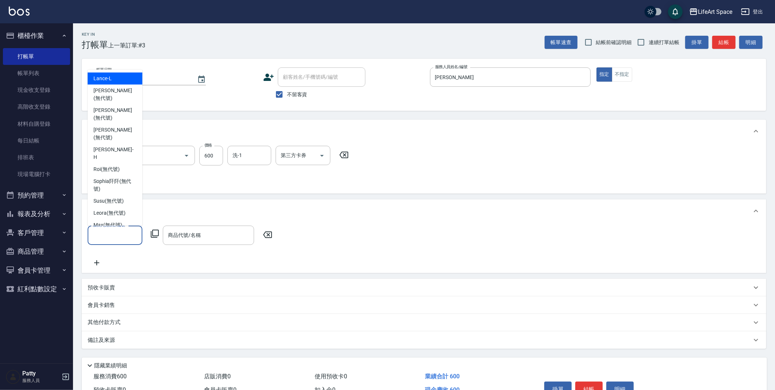
click at [117, 235] on input "服務人員姓名/編號" at bounding box center [115, 235] width 48 height 13
click at [104, 146] on span "[PERSON_NAME]" at bounding box center [114, 153] width 43 height 15
type input "[PERSON_NAME]"
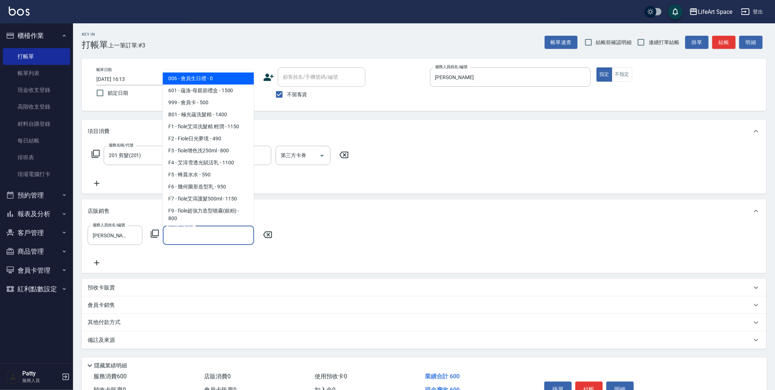
click at [195, 237] on input "商品代號/名稱" at bounding box center [208, 235] width 85 height 13
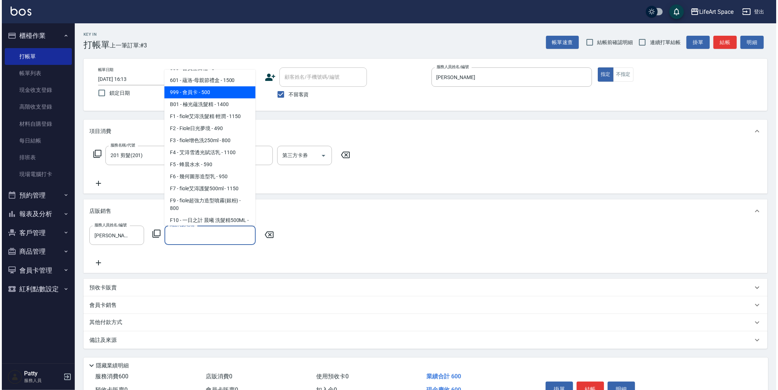
scroll to position [2, 0]
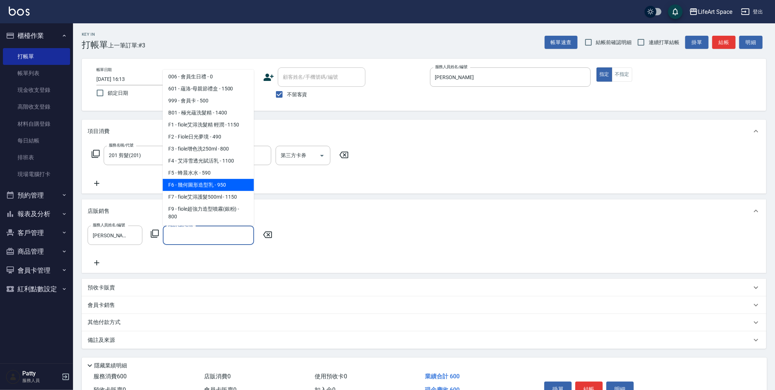
click at [225, 186] on span "F6 - 幾何圖形造型乳 - 950" at bounding box center [208, 185] width 91 height 12
type input "幾何圖形造型乳"
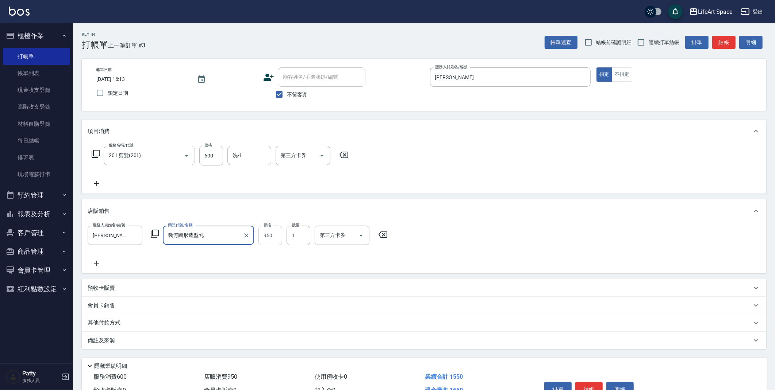
click at [275, 243] on input "950" at bounding box center [270, 236] width 24 height 20
type input "900"
click at [592, 388] on button "結帳" at bounding box center [588, 389] width 27 height 15
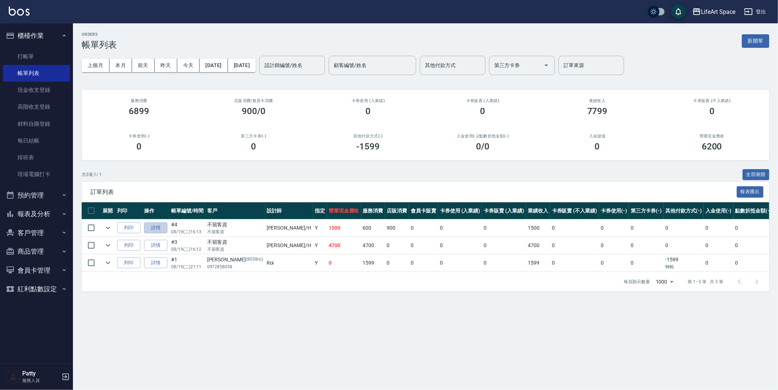
click at [159, 224] on link "詳情" at bounding box center [155, 228] width 23 height 11
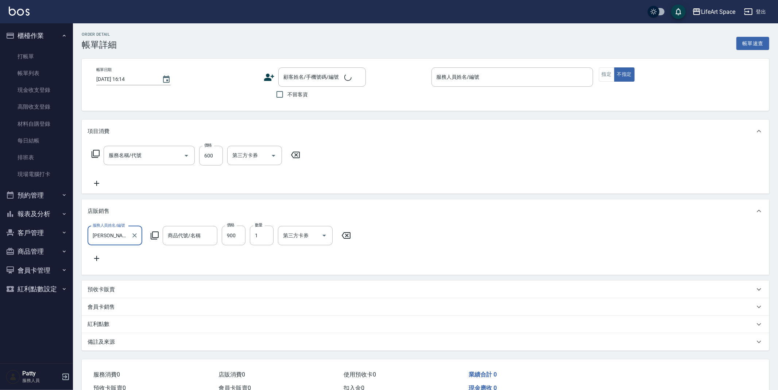
click at [142, 285] on div "預收卡販賣" at bounding box center [426, 290] width 688 height 18
type input "[DATE] 16:13"
checkbox input "true"
type input "[PERSON_NAME]"
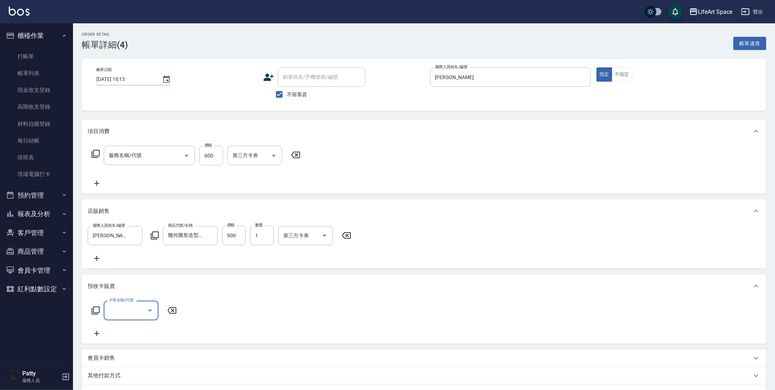
type input "幾何圖形造型乳"
type input "201 剪髮(201)"
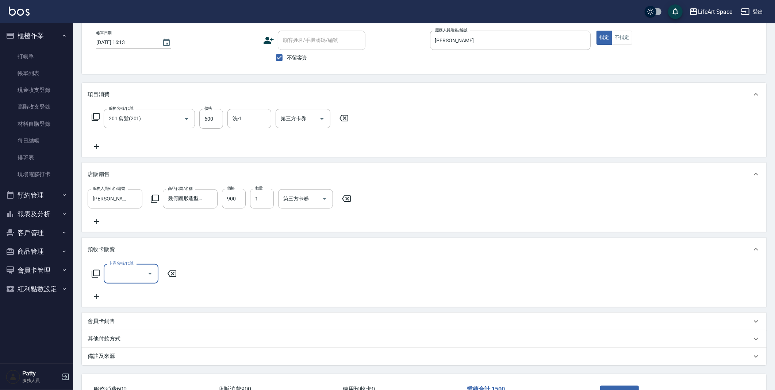
scroll to position [96, 0]
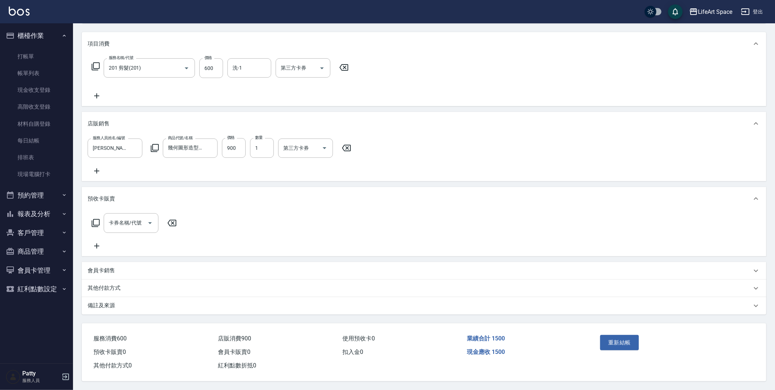
click at [162, 302] on div "備註及來源" at bounding box center [420, 306] width 664 height 8
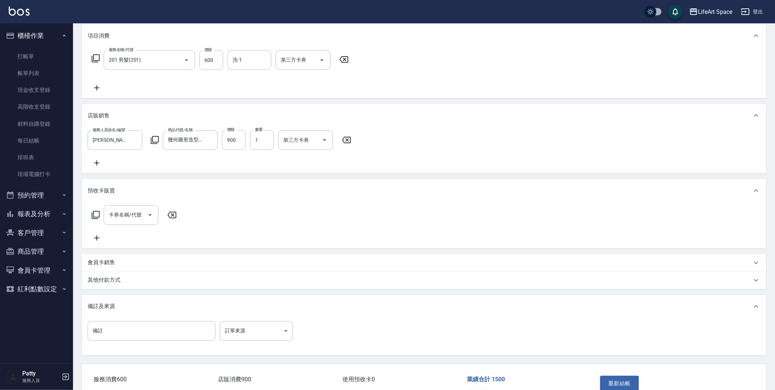
click at [251, 349] on div "備註 備註 訂單來源 ​ 訂單來源" at bounding box center [424, 335] width 672 height 28
click at [251, 343] on body "LifeArt Space 登出 櫃檯作業 打帳單 帳單列表 現金收支登錄 高階收支登錄 材料自購登錄 每日結帳 排班表 現場電腦打卡 預約管理 預約管理 單…" at bounding box center [387, 167] width 775 height 527
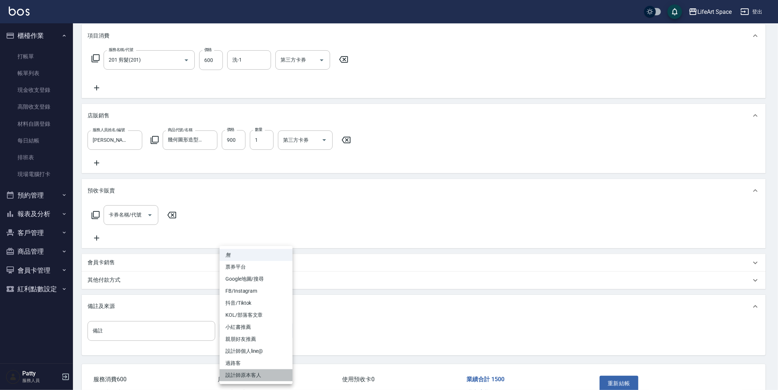
click at [243, 371] on li "設計師原本客人" at bounding box center [256, 376] width 73 height 12
type input "設計師原本客人"
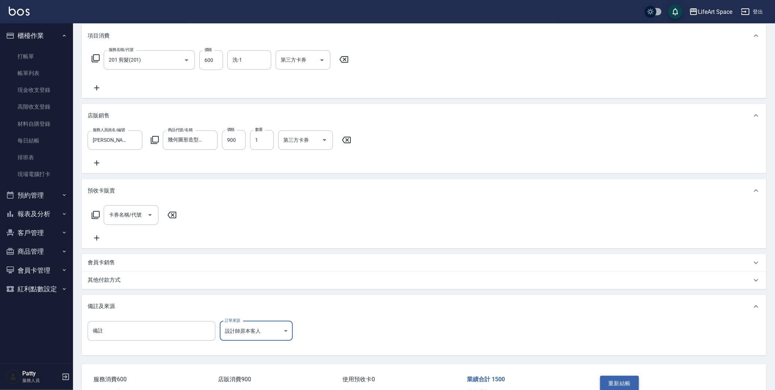
click at [628, 388] on button "重新結帳" at bounding box center [619, 383] width 39 height 15
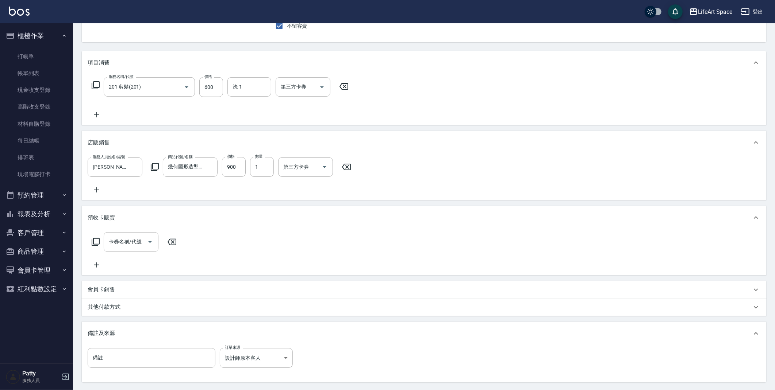
scroll to position [104, 0]
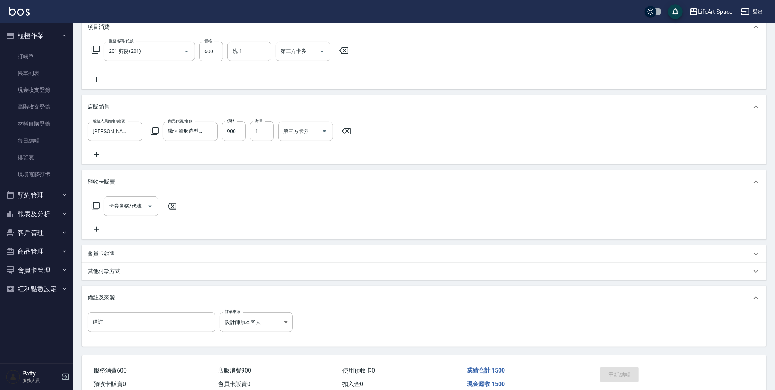
click at [628, 385] on div "重新結帳" at bounding box center [635, 380] width 76 height 32
click at [30, 76] on link "帳單列表" at bounding box center [36, 73] width 67 height 17
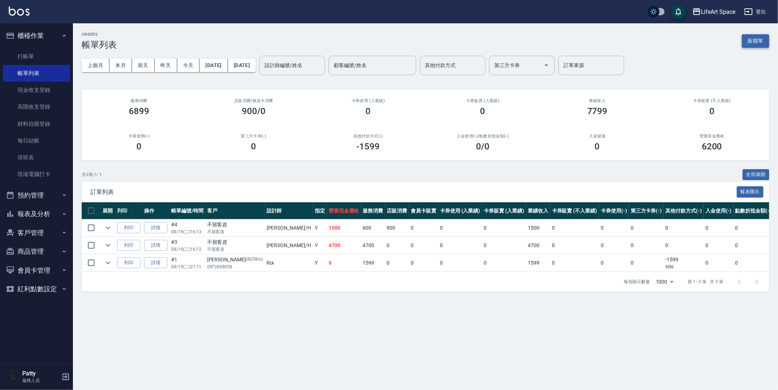
click at [762, 45] on button "新開單" at bounding box center [755, 40] width 27 height 13
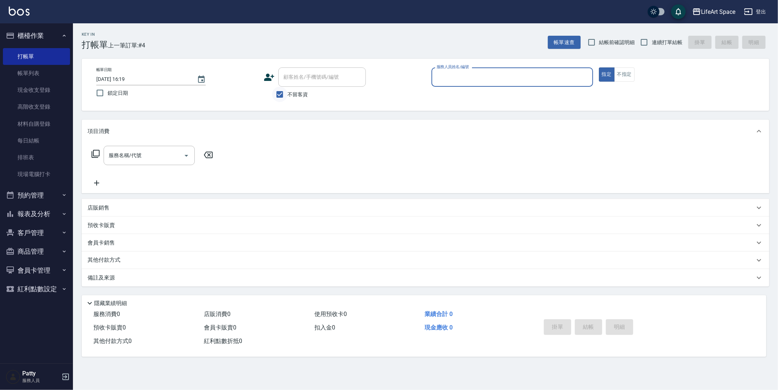
click at [275, 89] on input "不留客資" at bounding box center [279, 94] width 15 height 15
checkbox input "false"
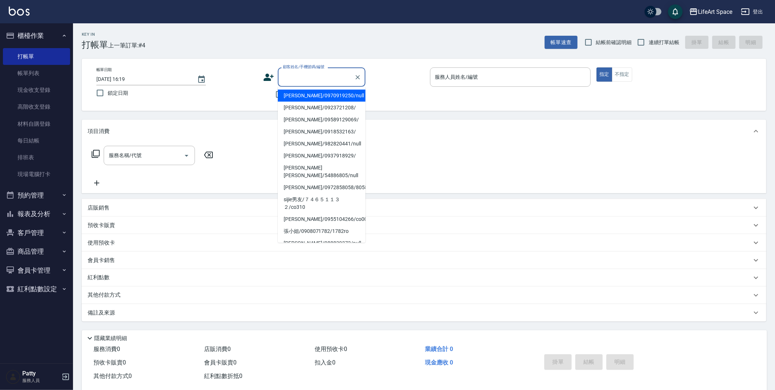
click at [348, 82] on input "顧客姓名/手機號碼/編號" at bounding box center [316, 77] width 70 height 13
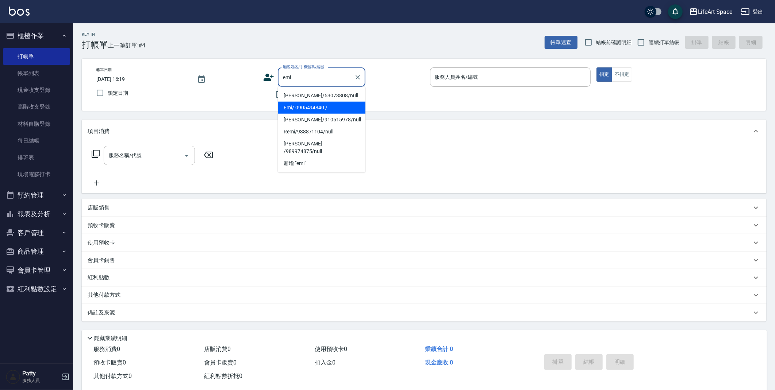
click at [348, 110] on li "Emi/ 0905494840 /" at bounding box center [322, 108] width 88 height 12
type input "Emi/ 0905494840 /"
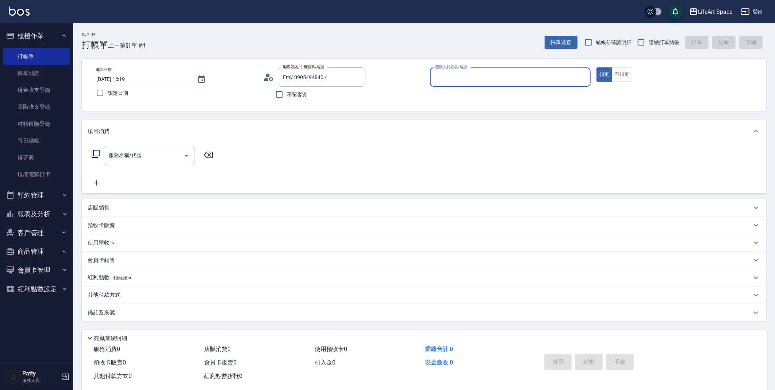
type input "[PERSON_NAME](無代號)"
click at [348, 78] on input "Emi/ 0905494840 /" at bounding box center [316, 77] width 70 height 13
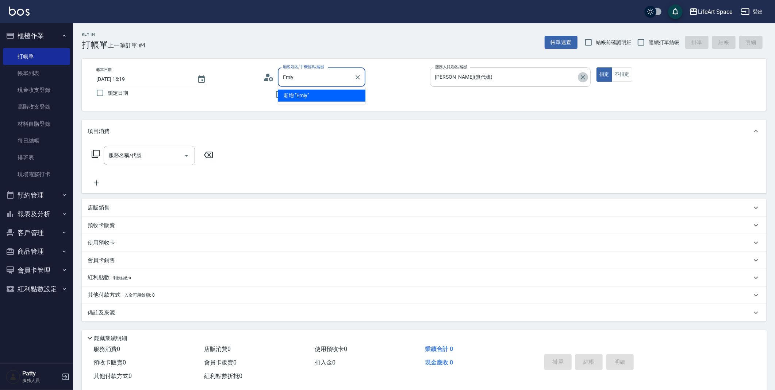
click at [584, 80] on icon "Clear" at bounding box center [582, 77] width 7 height 7
type input "Emi/ 0905494840 /"
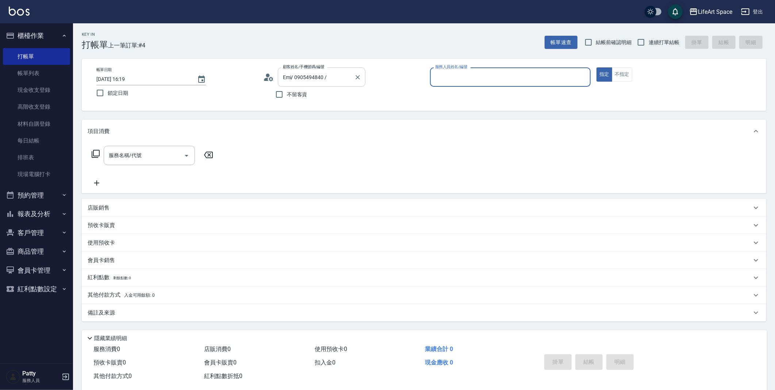
click at [340, 76] on input "Emi/ 0905494840 /" at bounding box center [316, 77] width 70 height 13
click at [359, 74] on icon "Clear" at bounding box center [357, 77] width 7 height 7
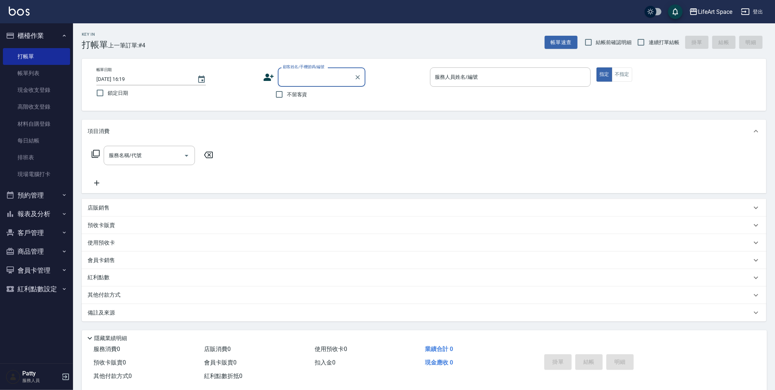
click at [315, 77] on input "顧客姓名/手機號碼/編號" at bounding box center [316, 77] width 70 height 13
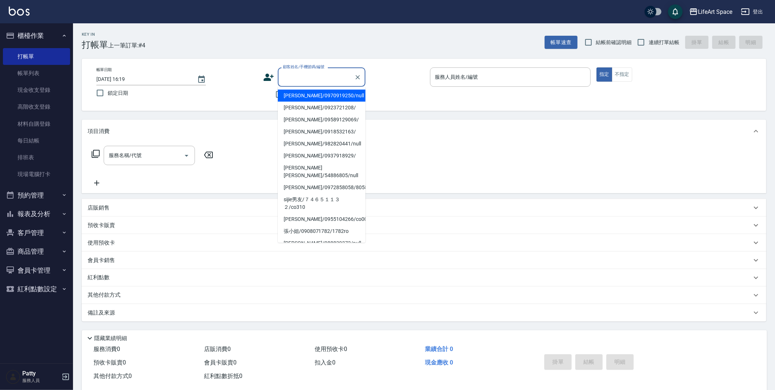
click at [315, 77] on input "顧客姓名/手機號碼/編號" at bounding box center [316, 77] width 70 height 13
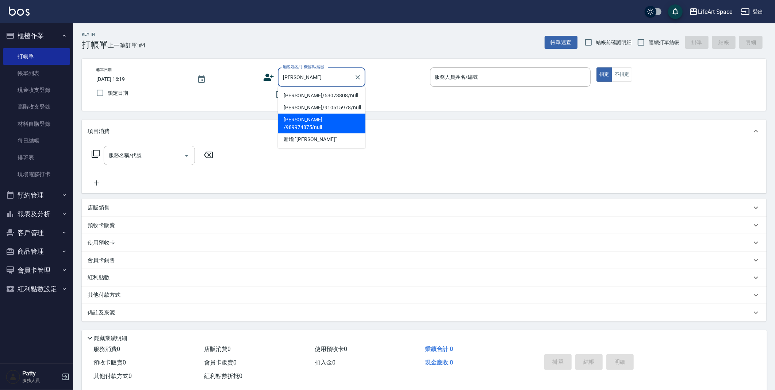
click at [339, 121] on li "[PERSON_NAME] /989974875/null" at bounding box center [322, 124] width 88 height 20
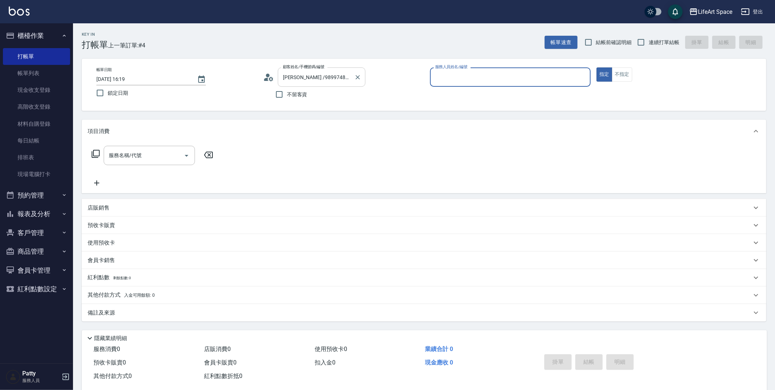
click at [362, 76] on div "[PERSON_NAME] /989974875/null 顧客姓名/手機號碼/編號" at bounding box center [322, 76] width 88 height 19
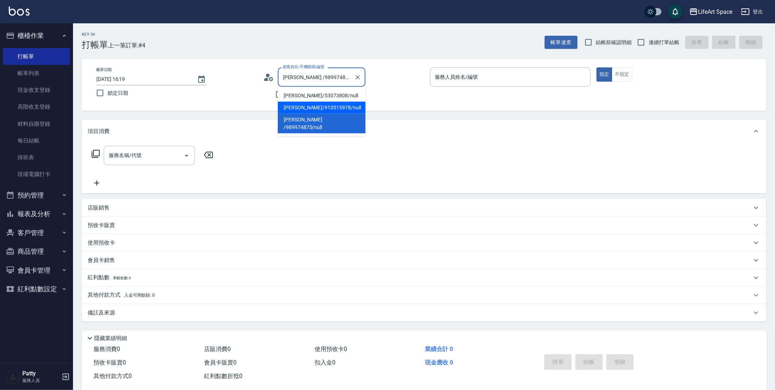
click at [327, 108] on li "[PERSON_NAME]/910515978/null" at bounding box center [322, 108] width 88 height 12
click at [348, 76] on input "[PERSON_NAME]/910515978/null" at bounding box center [316, 77] width 70 height 13
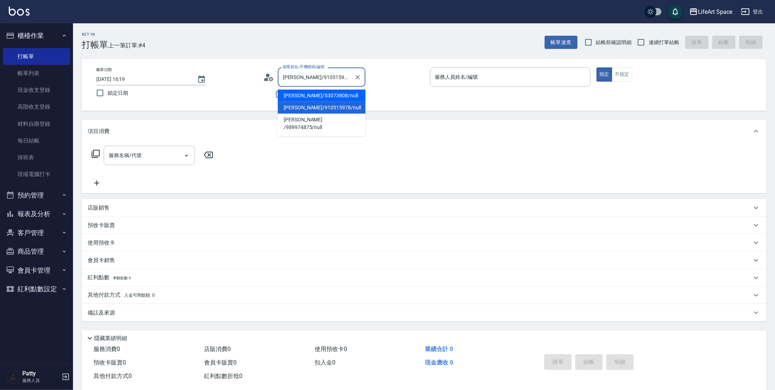
click at [331, 96] on li "[PERSON_NAME]/53073808/null" at bounding box center [322, 96] width 88 height 12
type input "[PERSON_NAME]/53073808/null"
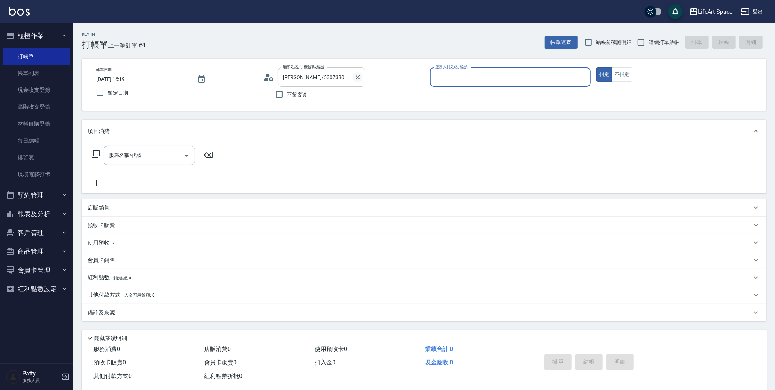
click at [358, 76] on icon "Clear" at bounding box center [357, 77] width 7 height 7
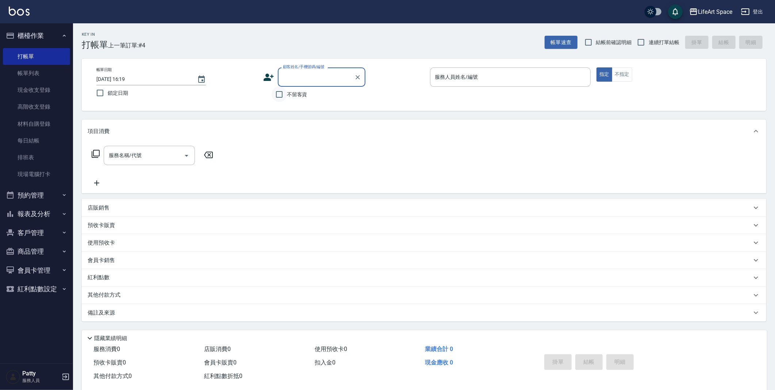
drag, startPoint x: 288, startPoint y: 94, endPoint x: 275, endPoint y: 96, distance: 12.5
click at [287, 94] on span "不留客資" at bounding box center [297, 95] width 20 height 8
click at [287, 94] on input "不留客資" at bounding box center [278, 94] width 15 height 15
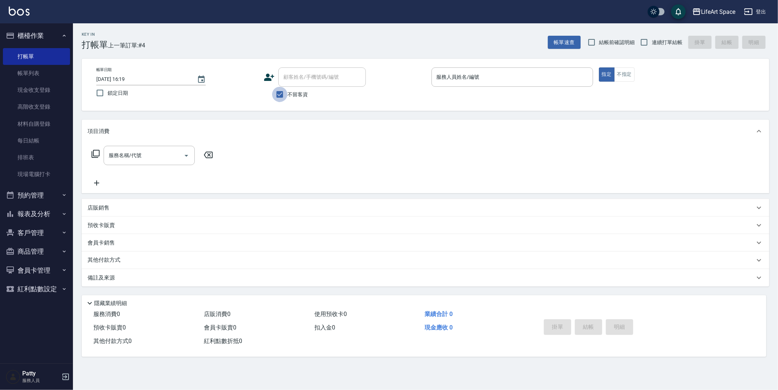
drag, startPoint x: 280, startPoint y: 99, endPoint x: 275, endPoint y: 100, distance: 5.2
click at [280, 99] on input "不留客資" at bounding box center [279, 94] width 15 height 15
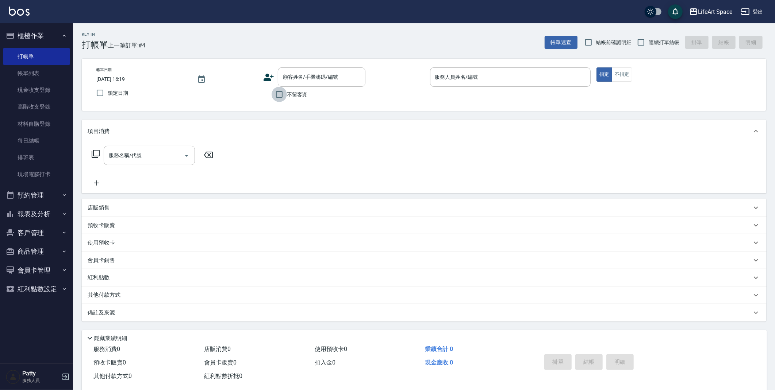
click at [276, 99] on input "不留客資" at bounding box center [278, 94] width 15 height 15
checkbox input "true"
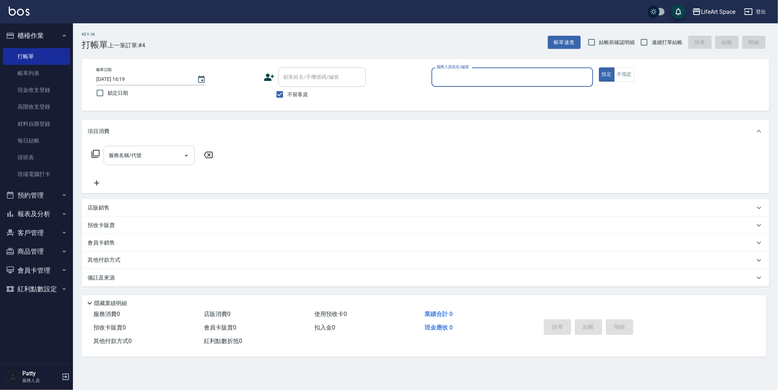
click at [173, 153] on input "服務名稱/代號" at bounding box center [144, 155] width 74 height 13
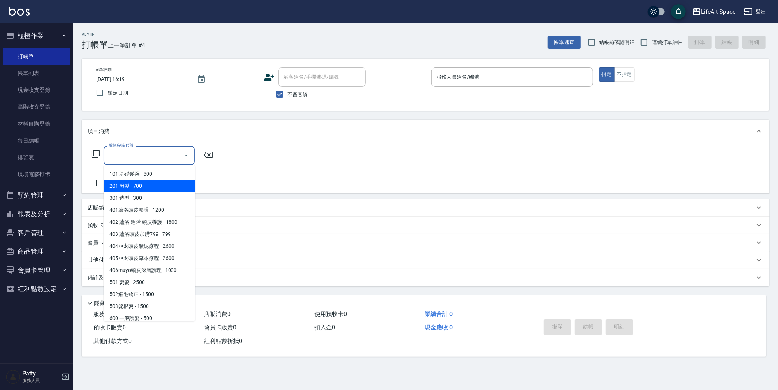
click at [153, 188] on span "201 剪髮 - 700" at bounding box center [149, 186] width 91 height 12
type input "201 剪髮(201)"
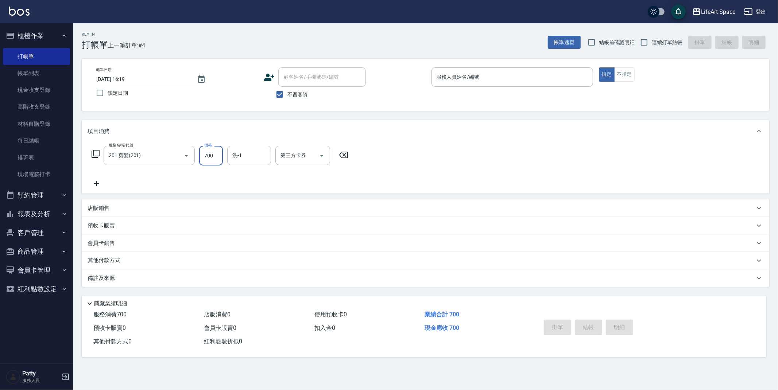
click at [217, 157] on input "700" at bounding box center [211, 156] width 24 height 20
type input "800"
click at [132, 205] on div "店販銷售" at bounding box center [421, 209] width 667 height 8
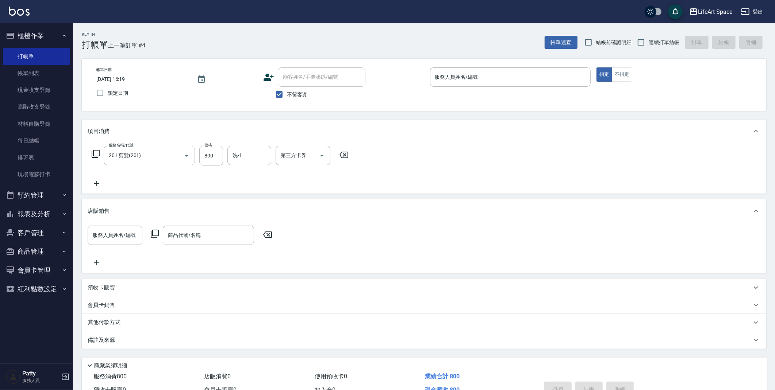
click at [127, 184] on div "服務名稱/代號 201 剪髮(201) 服務名稱/代號 價格 800 價格 洗-1 洗-1 第三方卡券 第三方卡券" at bounding box center [220, 167] width 265 height 42
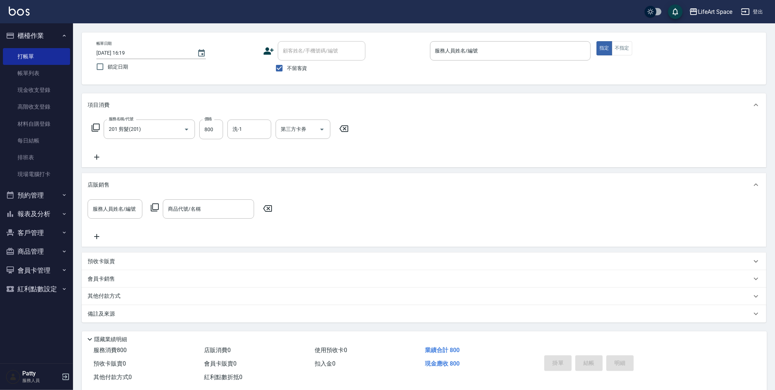
scroll to position [40, 0]
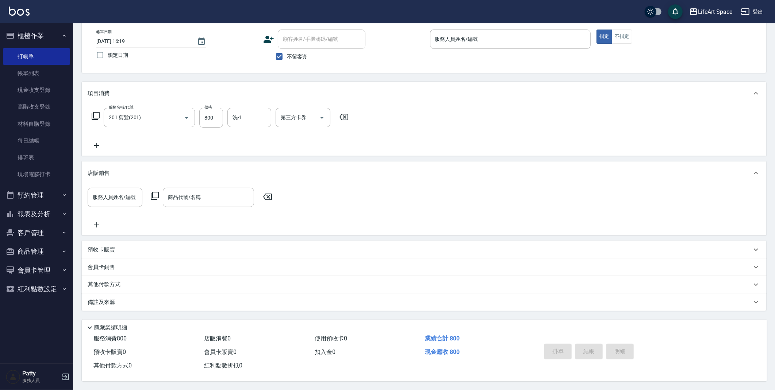
click at [107, 299] on p "備註及來源" at bounding box center [101, 303] width 27 height 8
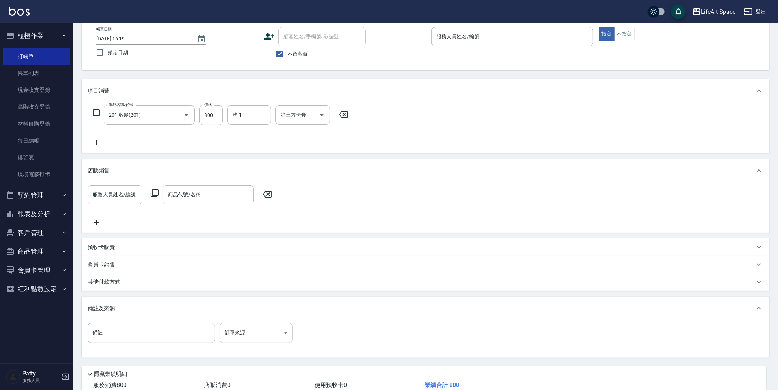
click at [245, 325] on body "LifeArt Space 登出 櫃檯作業 打帳單 帳單列表 現金收支登錄 高階收支登錄 材料自購登錄 每日結帳 排班表 現場電腦打卡 預約管理 預約管理 單…" at bounding box center [389, 199] width 778 height 478
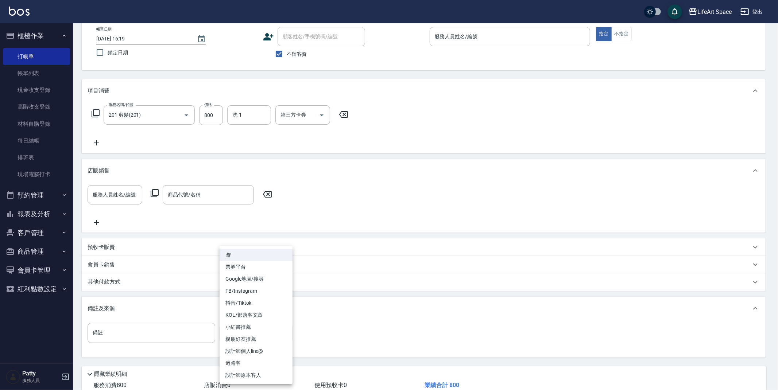
click at [250, 374] on li "設計師原本客人" at bounding box center [256, 376] width 73 height 12
type input "設計師原本客人"
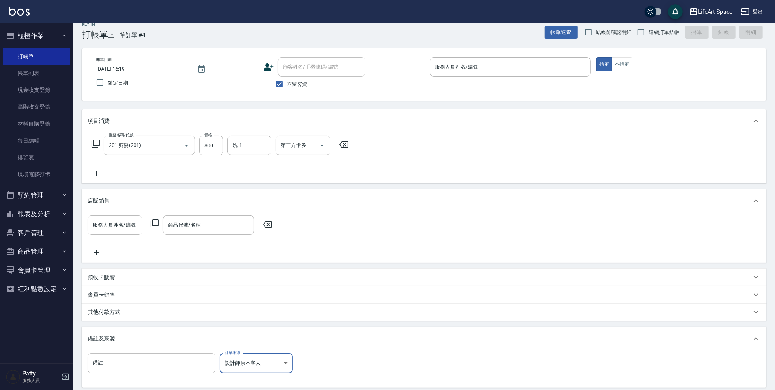
scroll to position [0, 0]
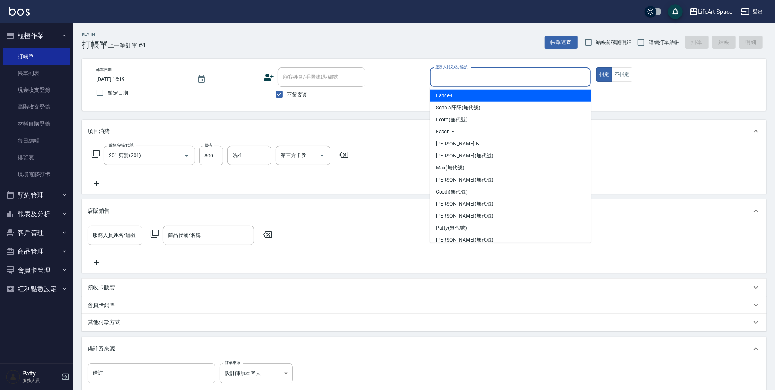
click at [499, 71] on input "服務人員姓名/編號" at bounding box center [510, 77] width 154 height 13
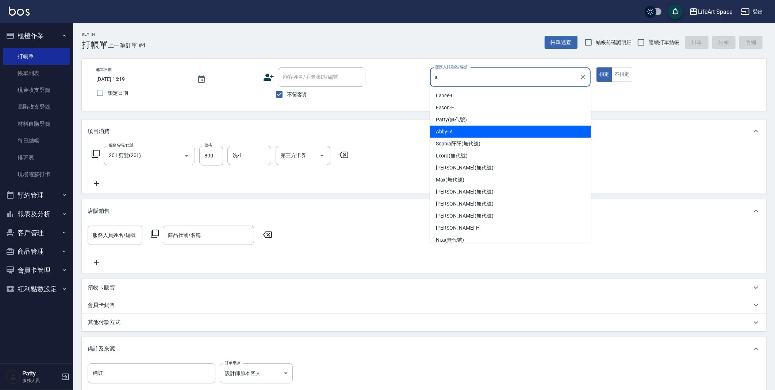
click at [472, 132] on div "Abby -Ａ" at bounding box center [510, 132] width 161 height 12
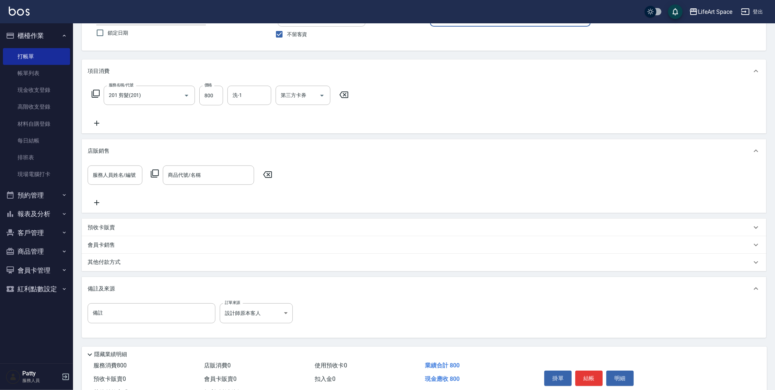
scroll to position [89, 0]
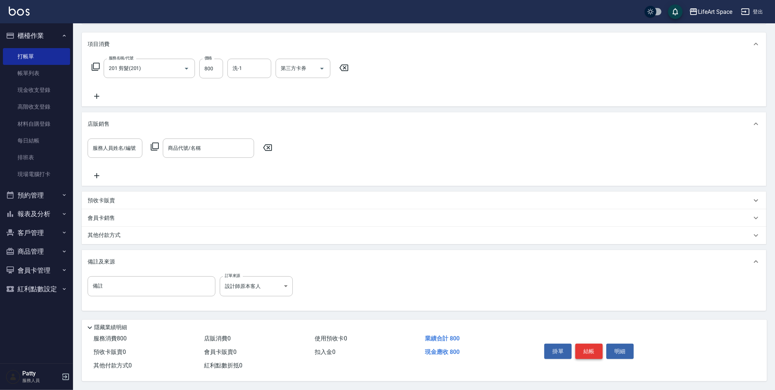
type input "Abby-Ａ"
click at [584, 344] on button "結帳" at bounding box center [588, 351] width 27 height 15
